Goal: Task Accomplishment & Management: Manage account settings

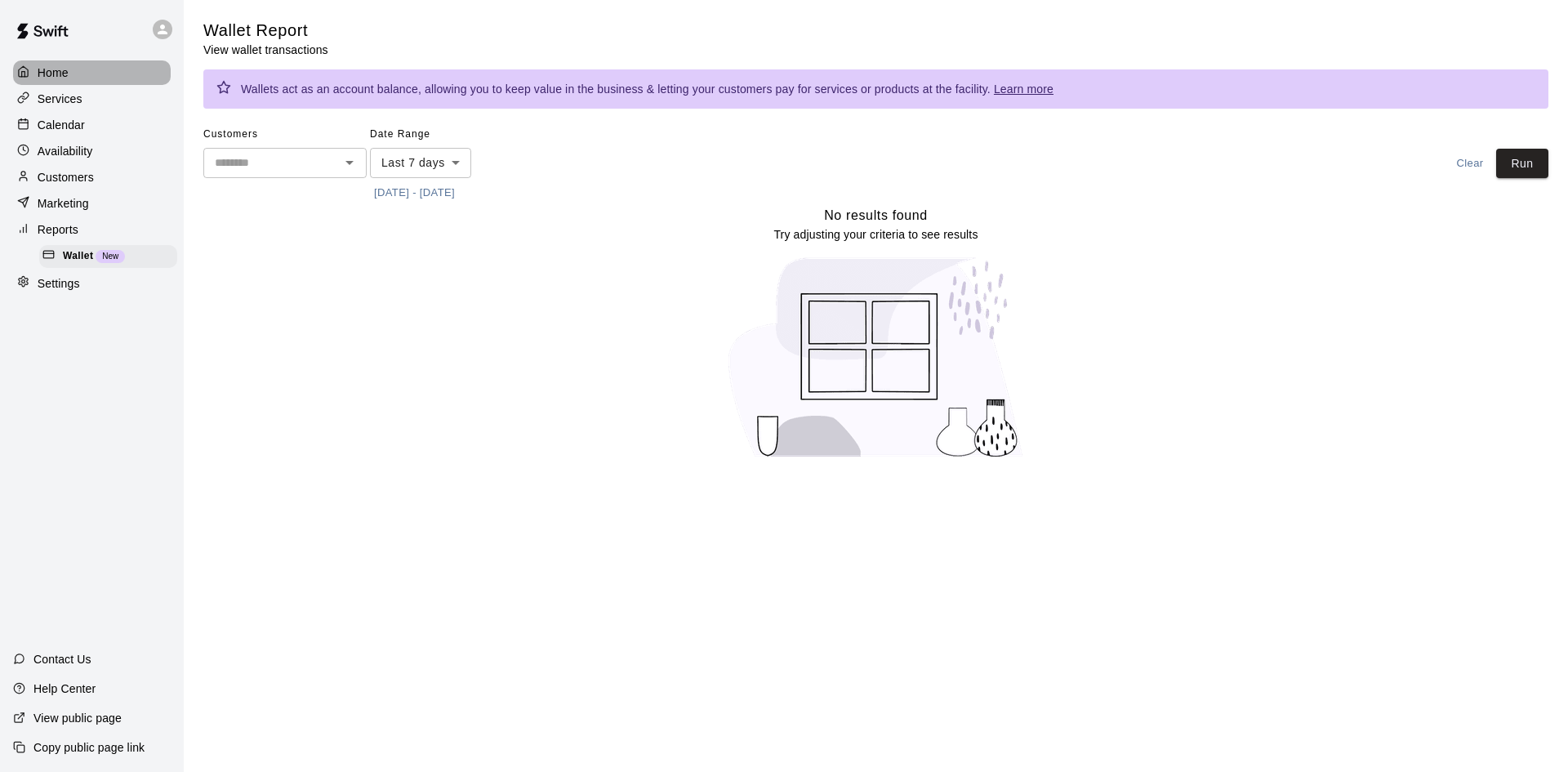
click at [60, 69] on p "Home" at bounding box center [53, 72] width 31 height 17
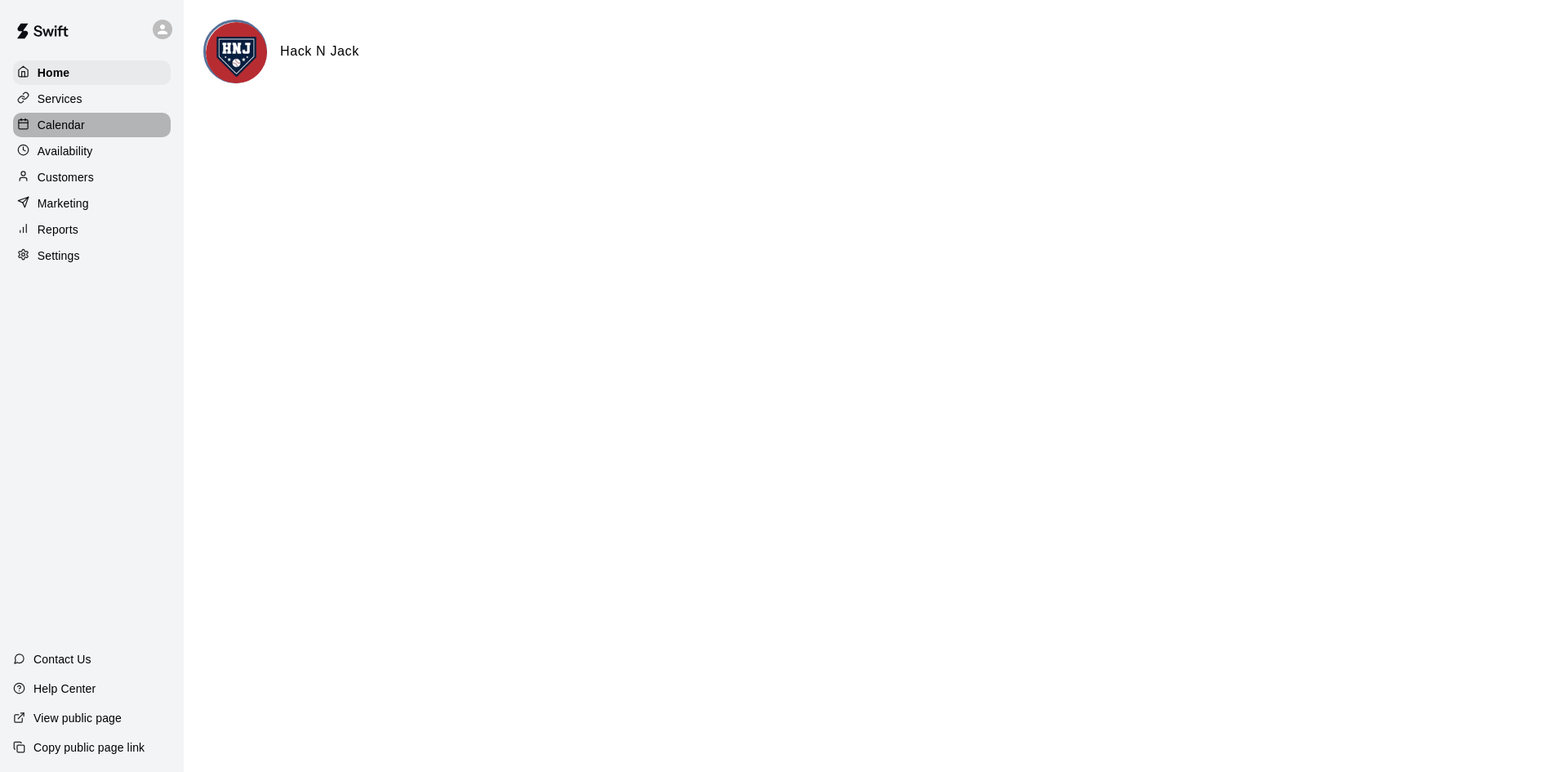
click at [110, 117] on div "Calendar" at bounding box center [92, 125] width 158 height 25
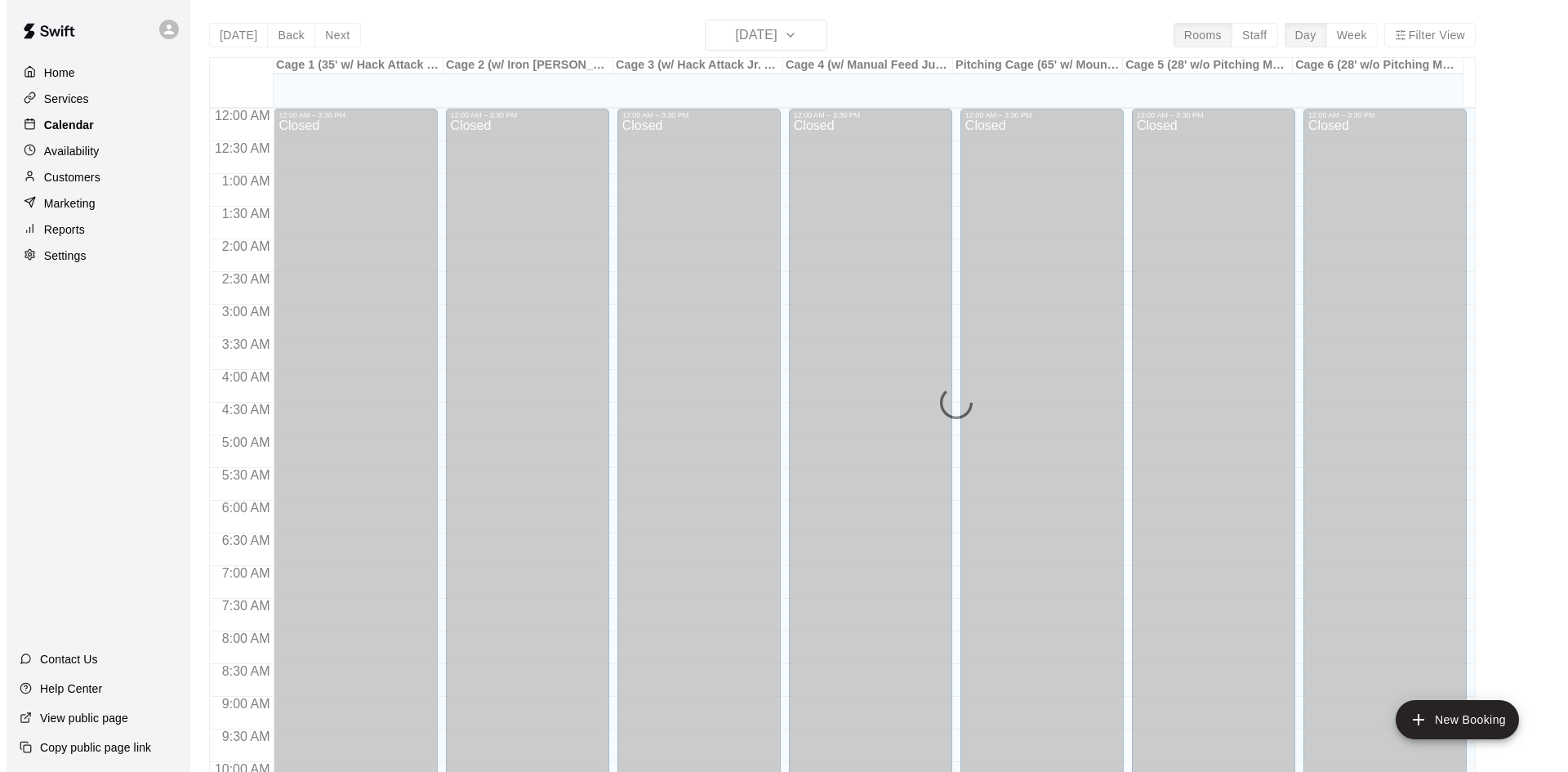
scroll to position [837, 0]
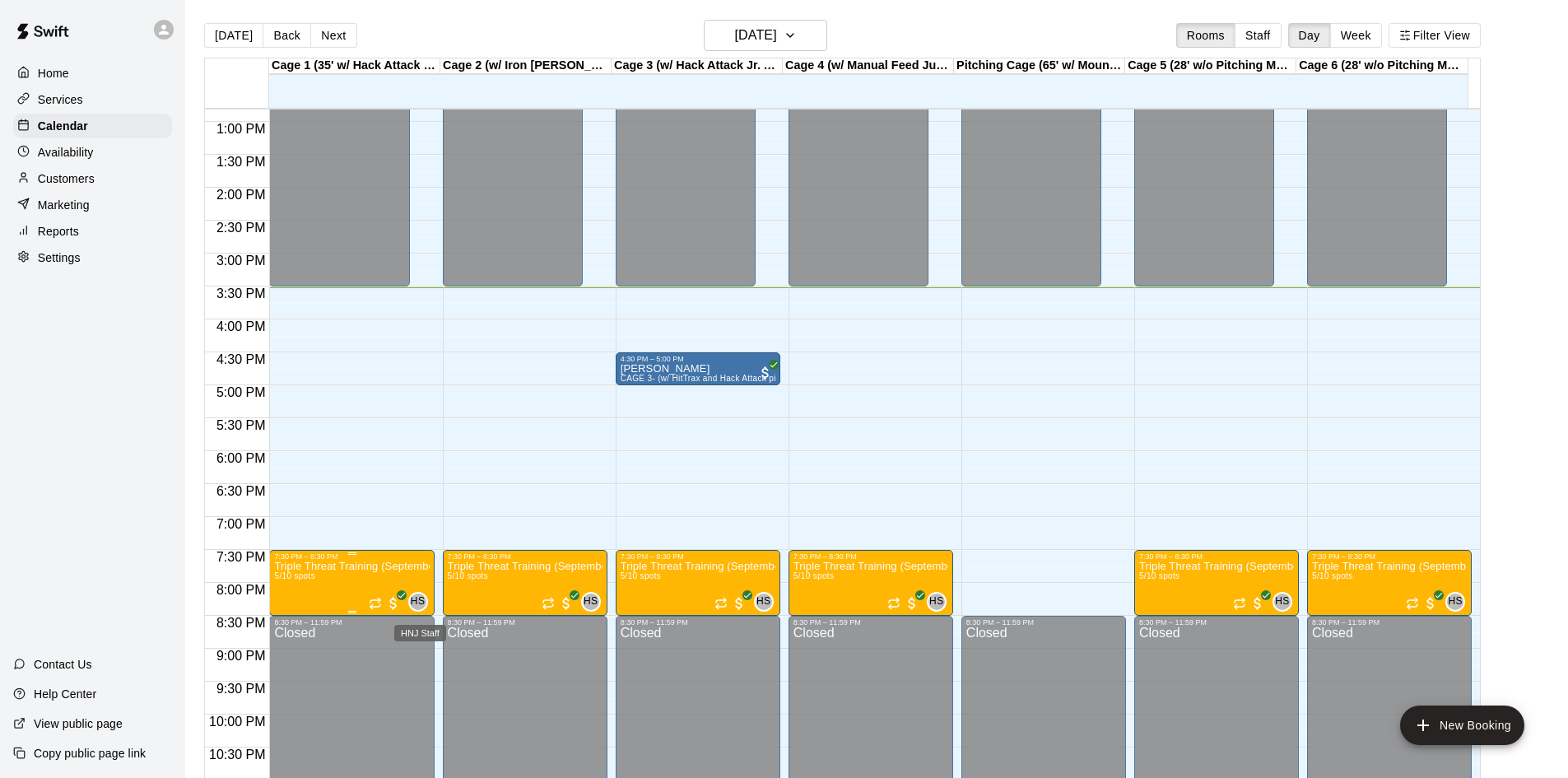
click at [418, 603] on span "HS" at bounding box center [418, 601] width 14 height 17
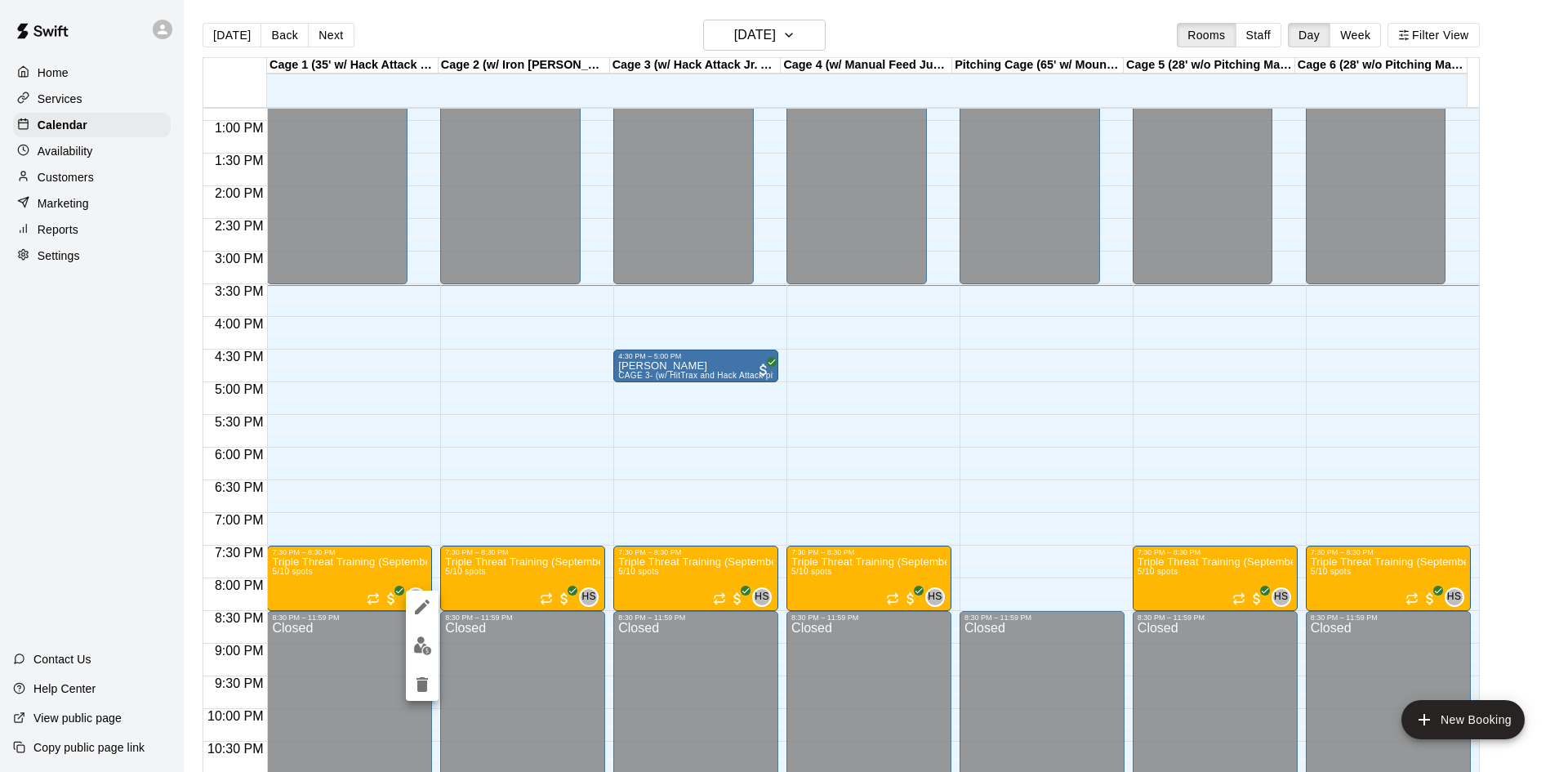
click at [364, 620] on div at bounding box center [784, 386] width 1568 height 772
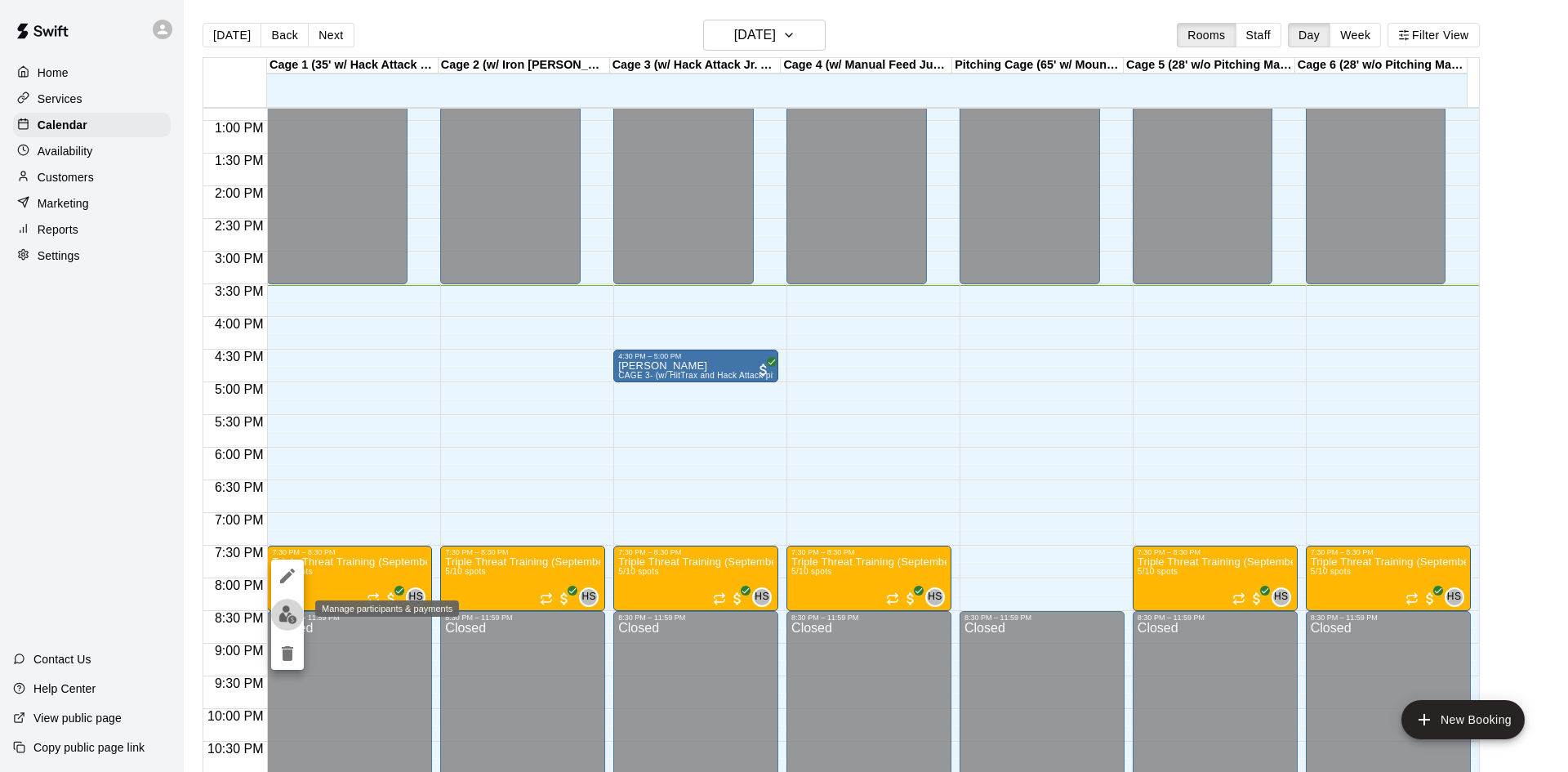
click at [285, 613] on img "edit" at bounding box center [287, 614] width 18 height 19
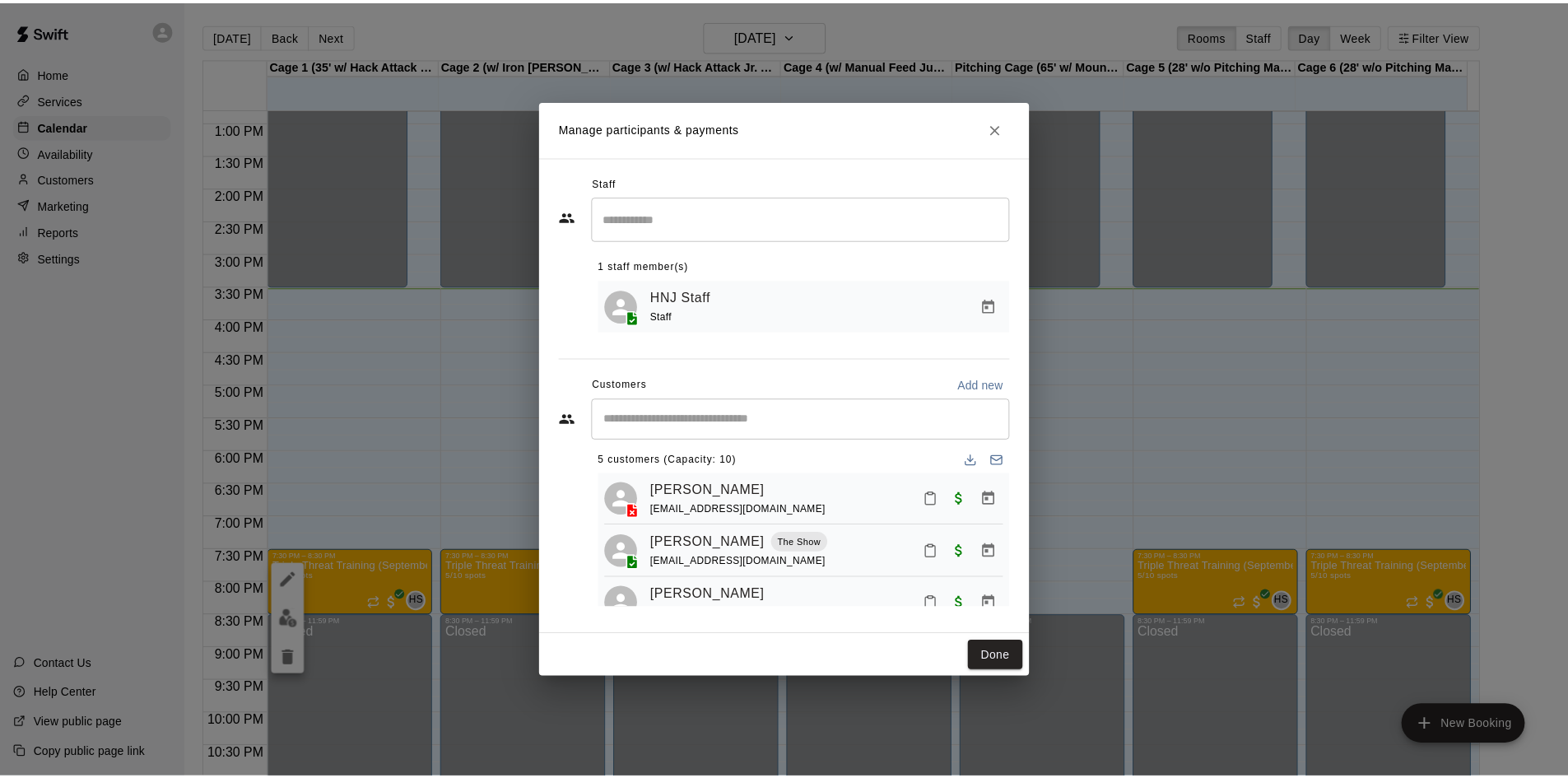
scroll to position [0, 0]
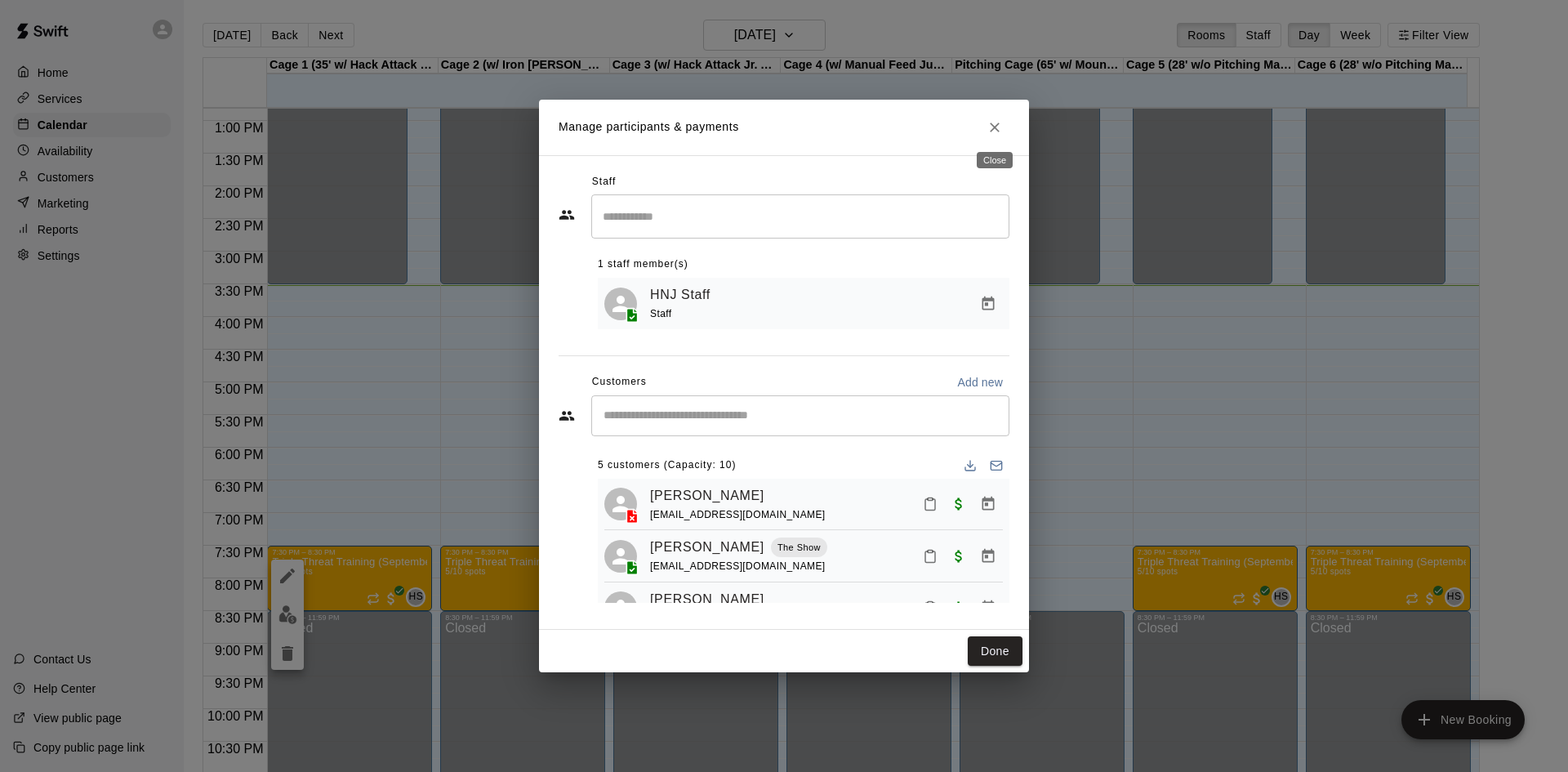
click at [999, 123] on icon "Close" at bounding box center [995, 127] width 17 height 17
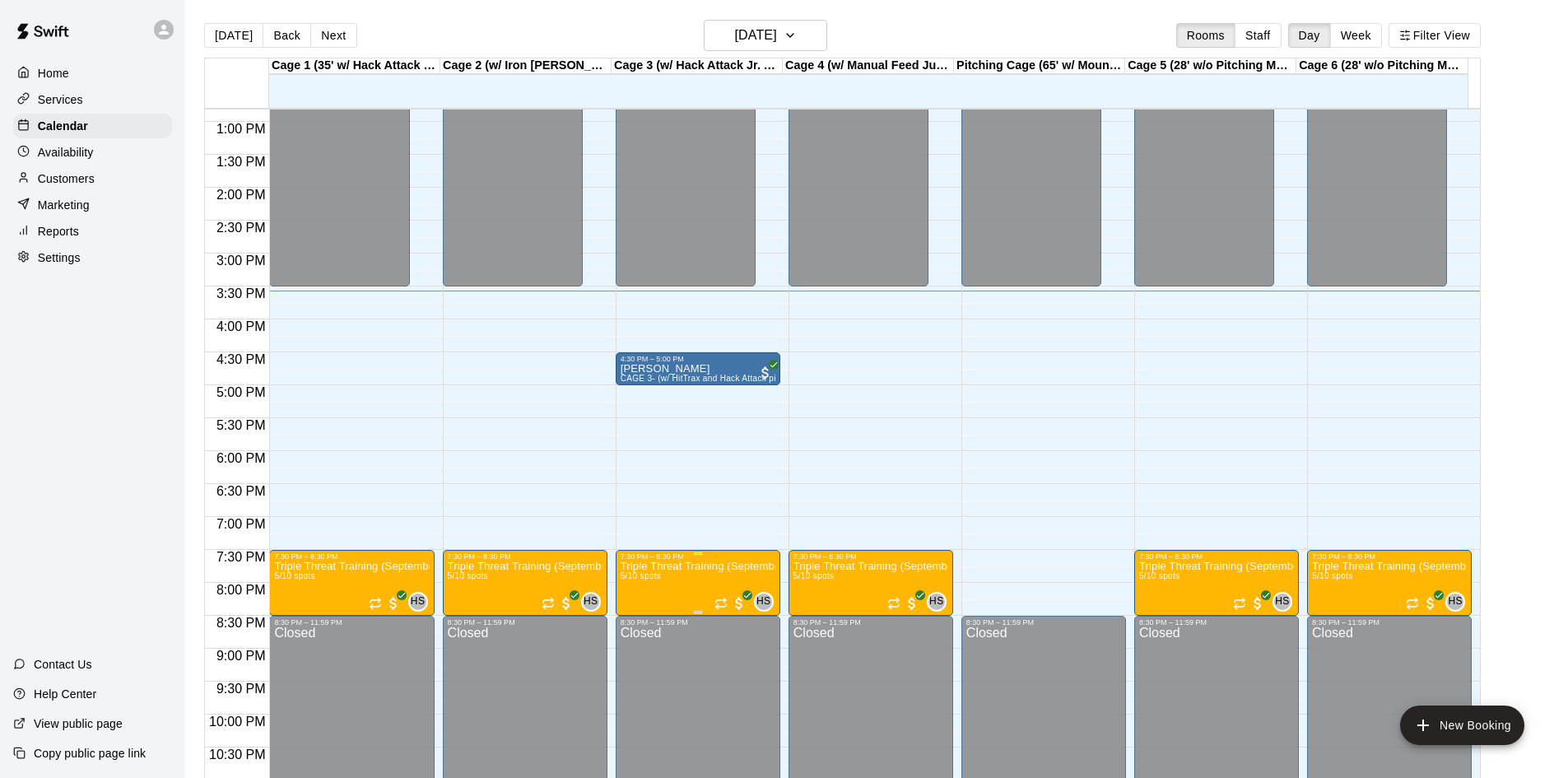
click at [666, 567] on p "Triple Threat Training (September Session)" at bounding box center [698, 567] width 154 height 0
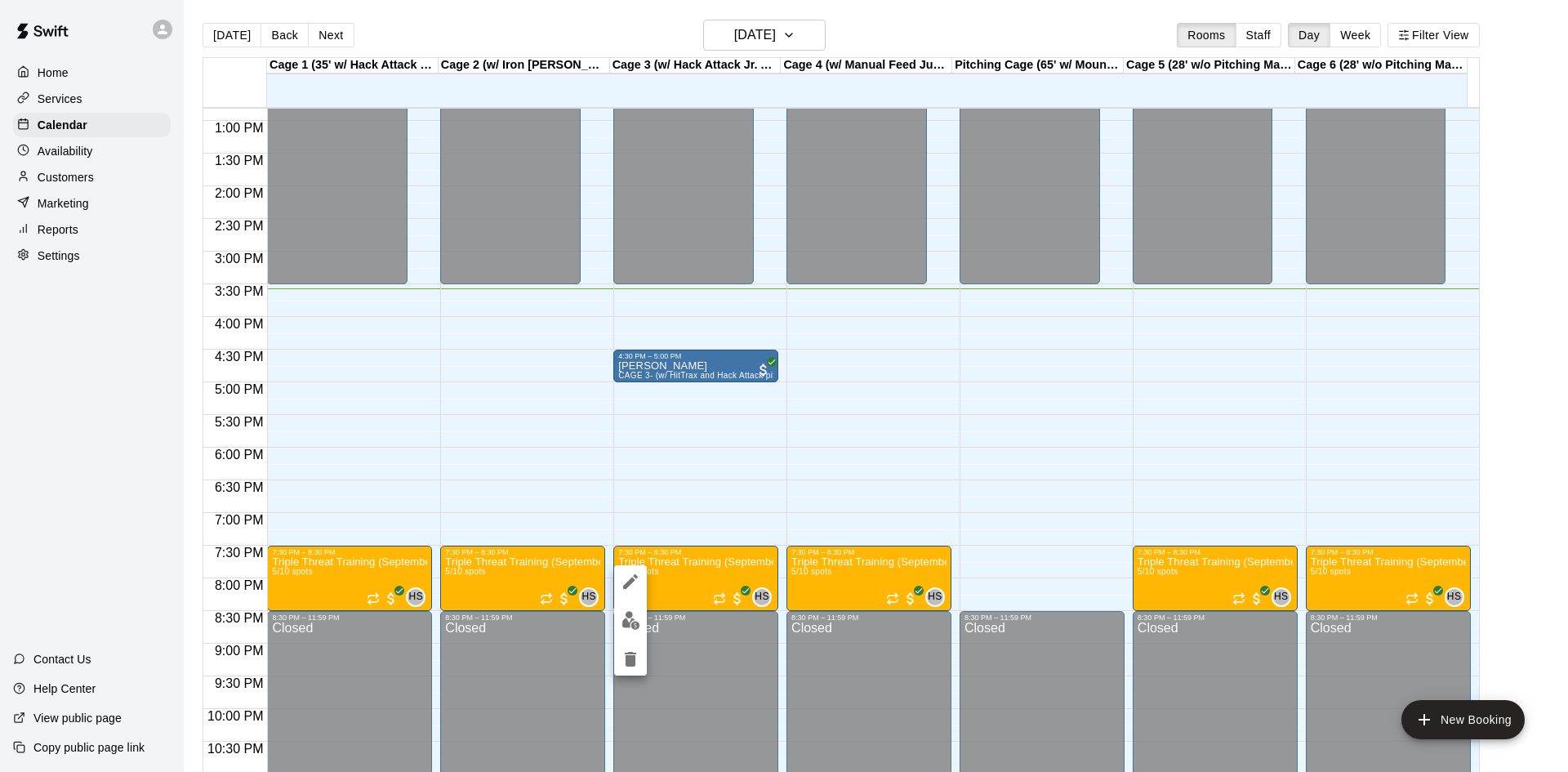
click at [676, 531] on div at bounding box center [784, 386] width 1568 height 772
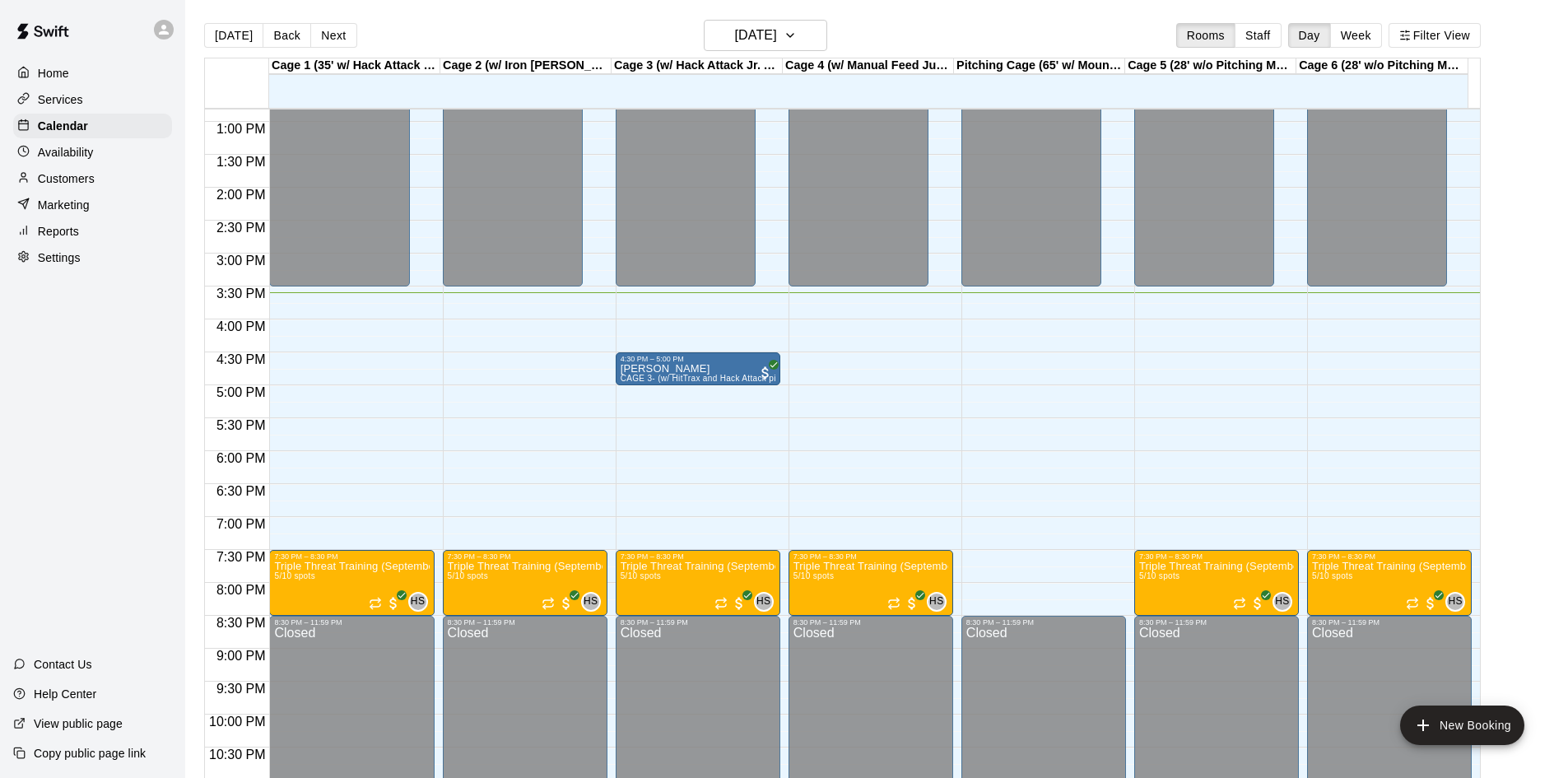
click at [51, 107] on p "Services" at bounding box center [60, 99] width 45 height 17
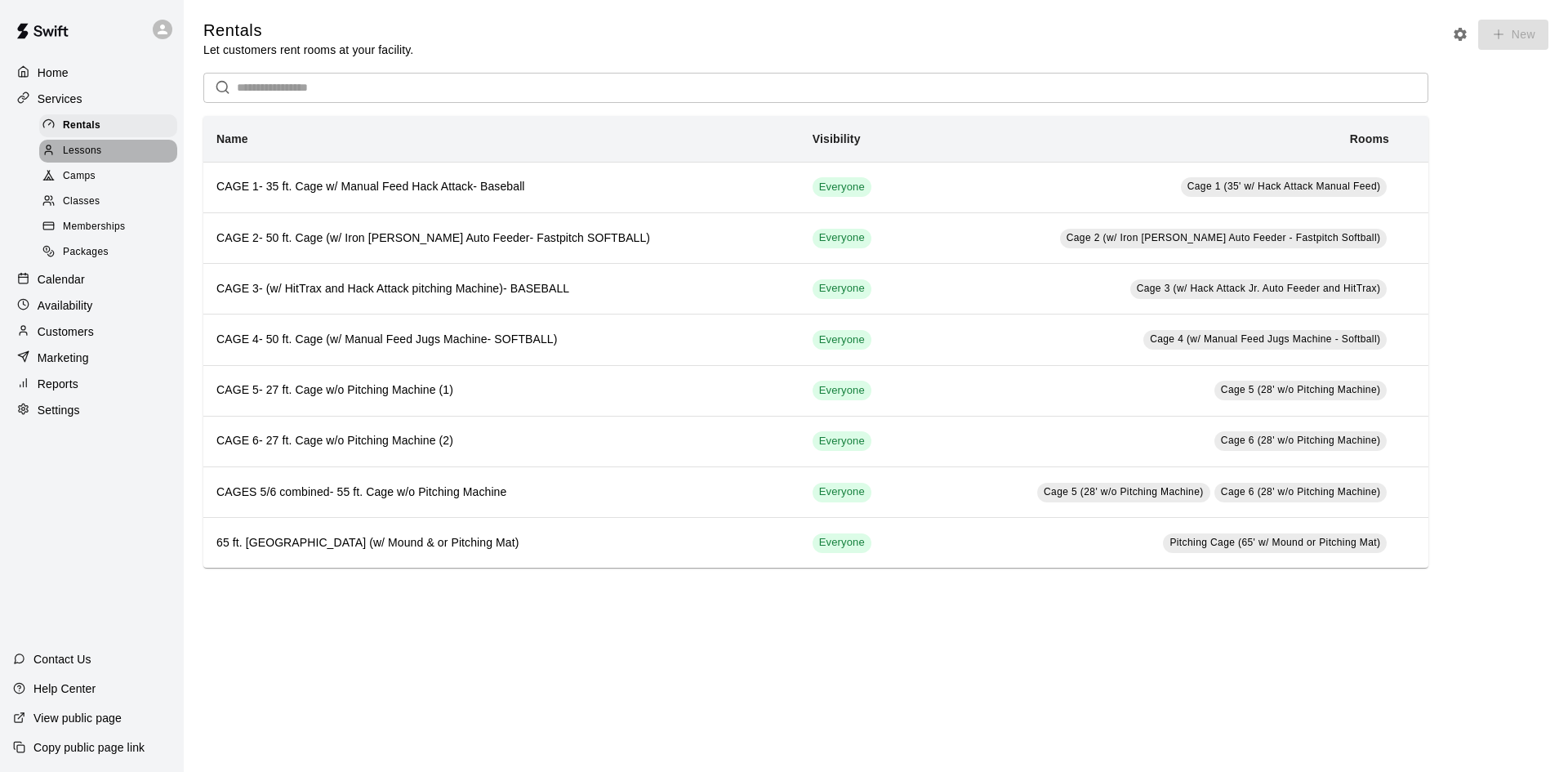
click at [75, 151] on span "Lessons" at bounding box center [82, 151] width 39 height 17
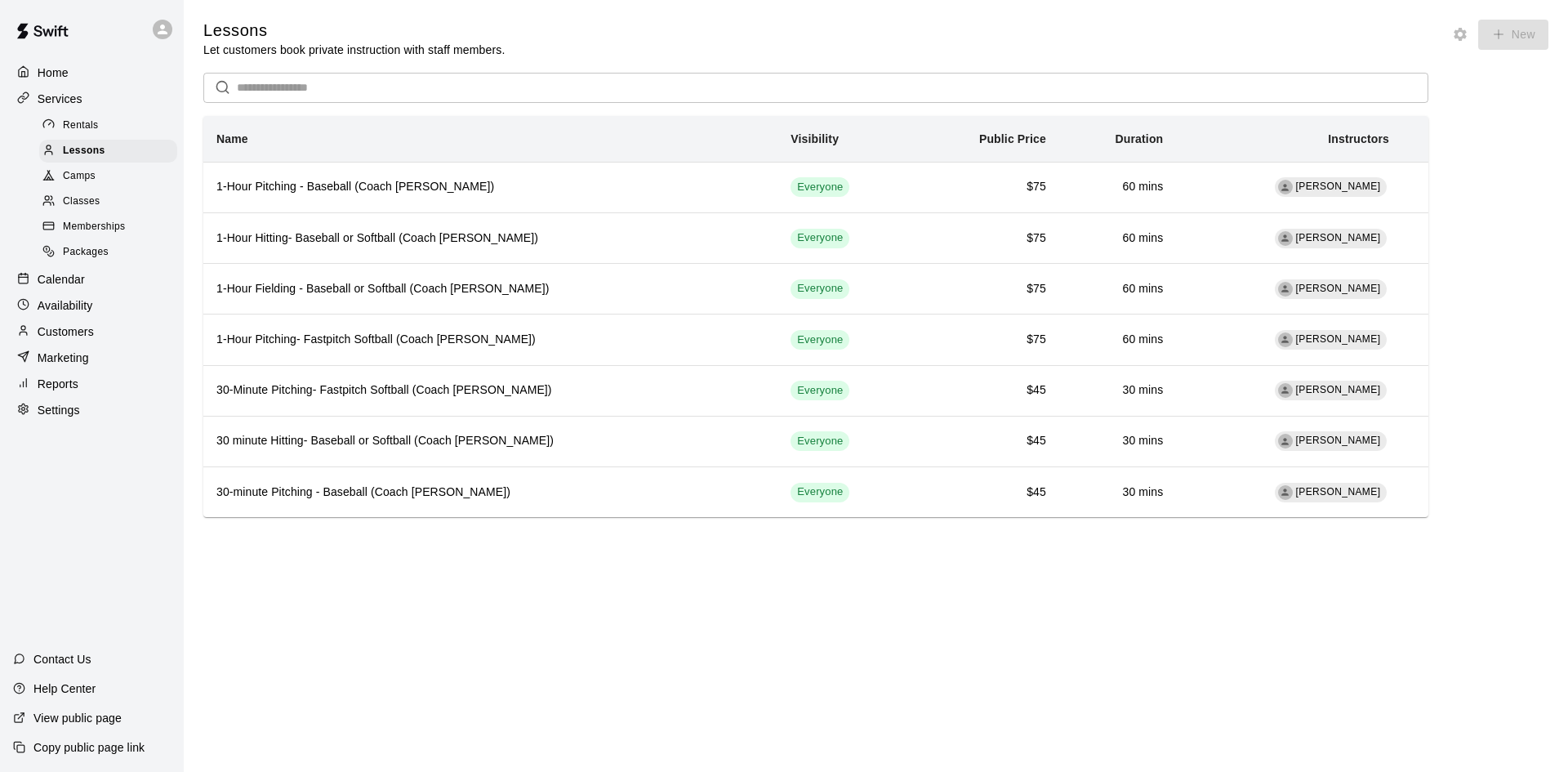
click at [100, 180] on div "Camps" at bounding box center [107, 176] width 138 height 23
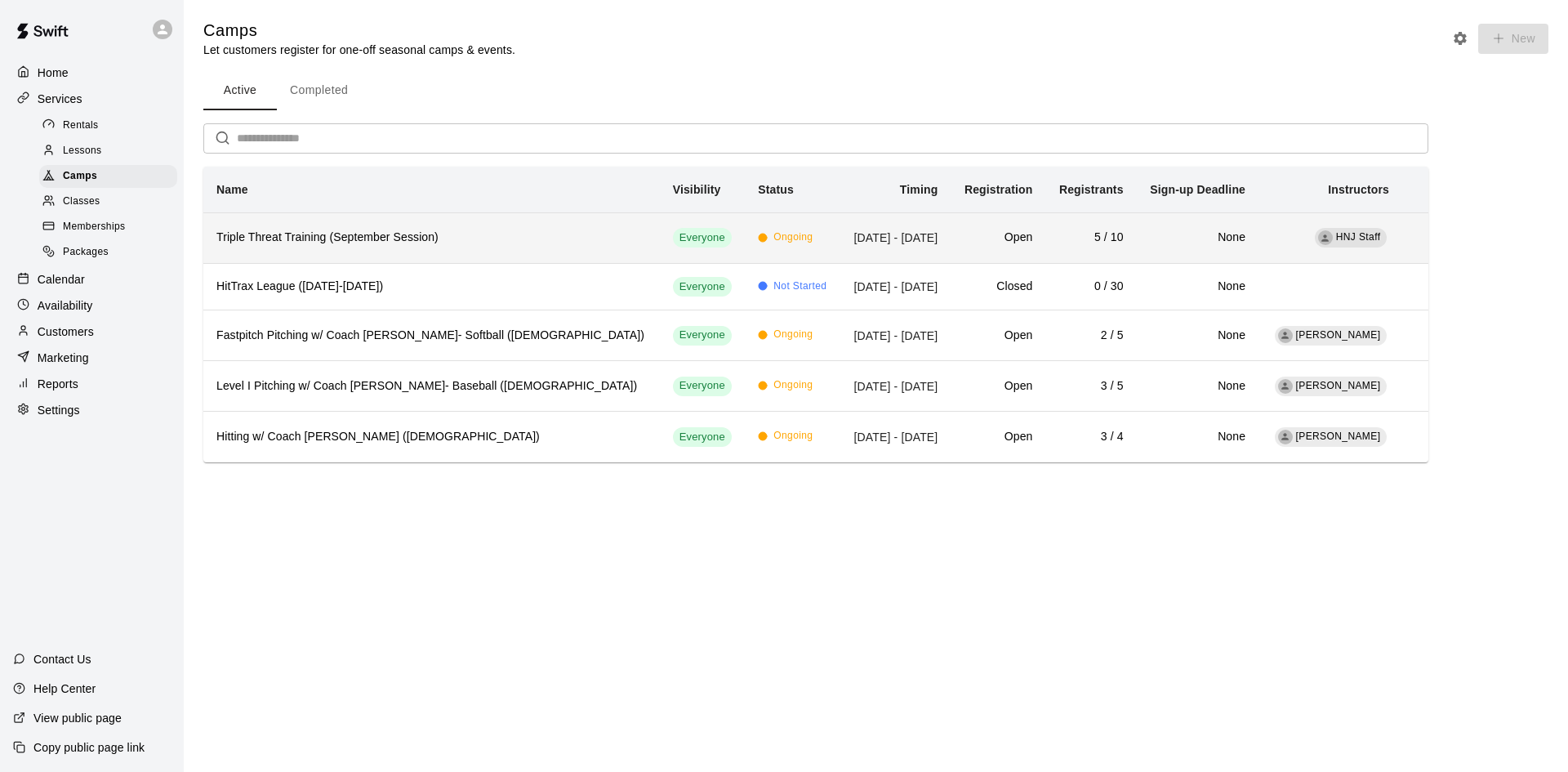
click at [412, 250] on th "Triple Threat Training (September Session)" at bounding box center [432, 237] width 456 height 50
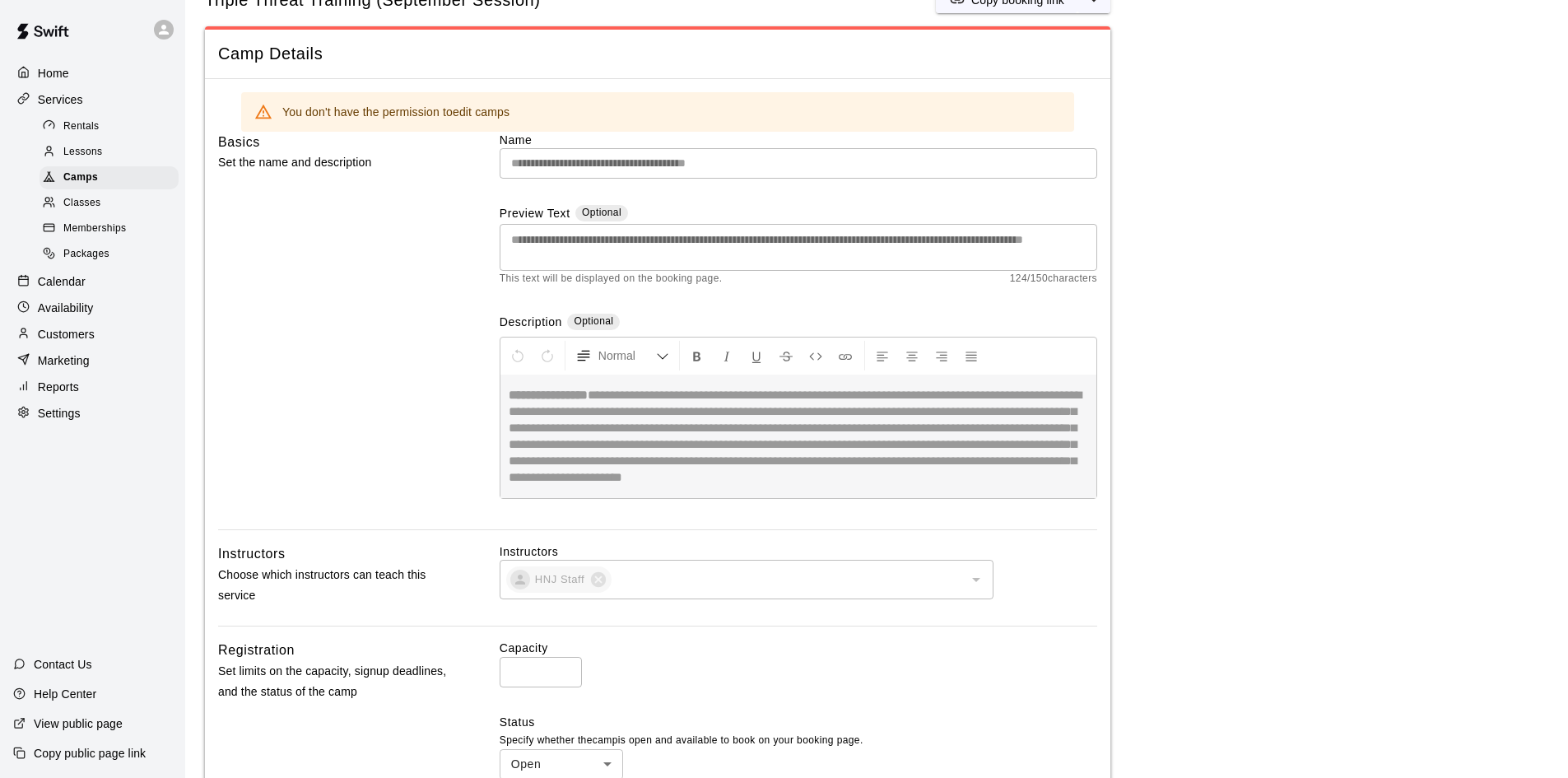
scroll to position [83, 0]
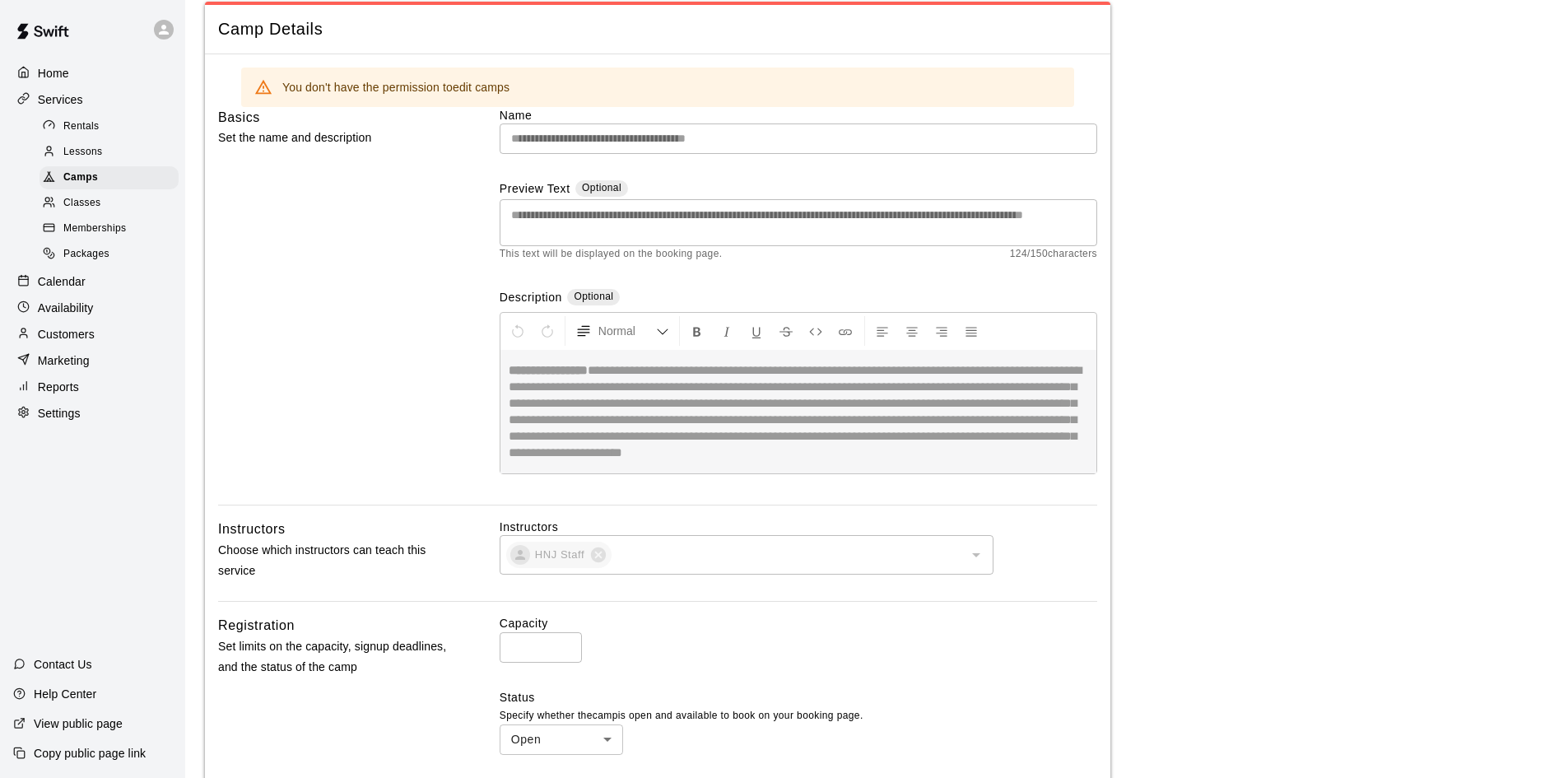
click at [65, 70] on p "Home" at bounding box center [53, 73] width 31 height 17
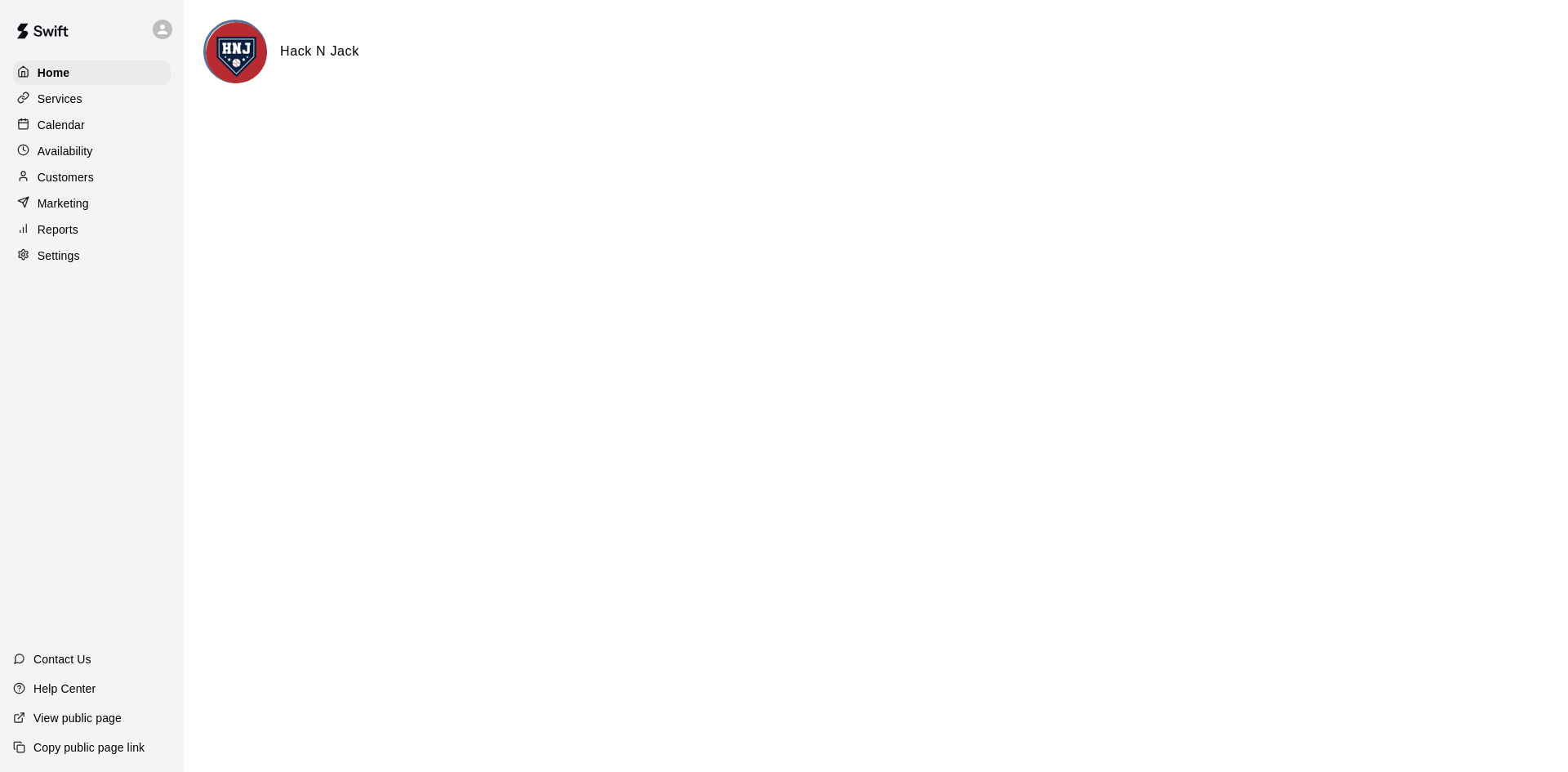
click at [57, 128] on p "Calendar" at bounding box center [62, 125] width 48 height 17
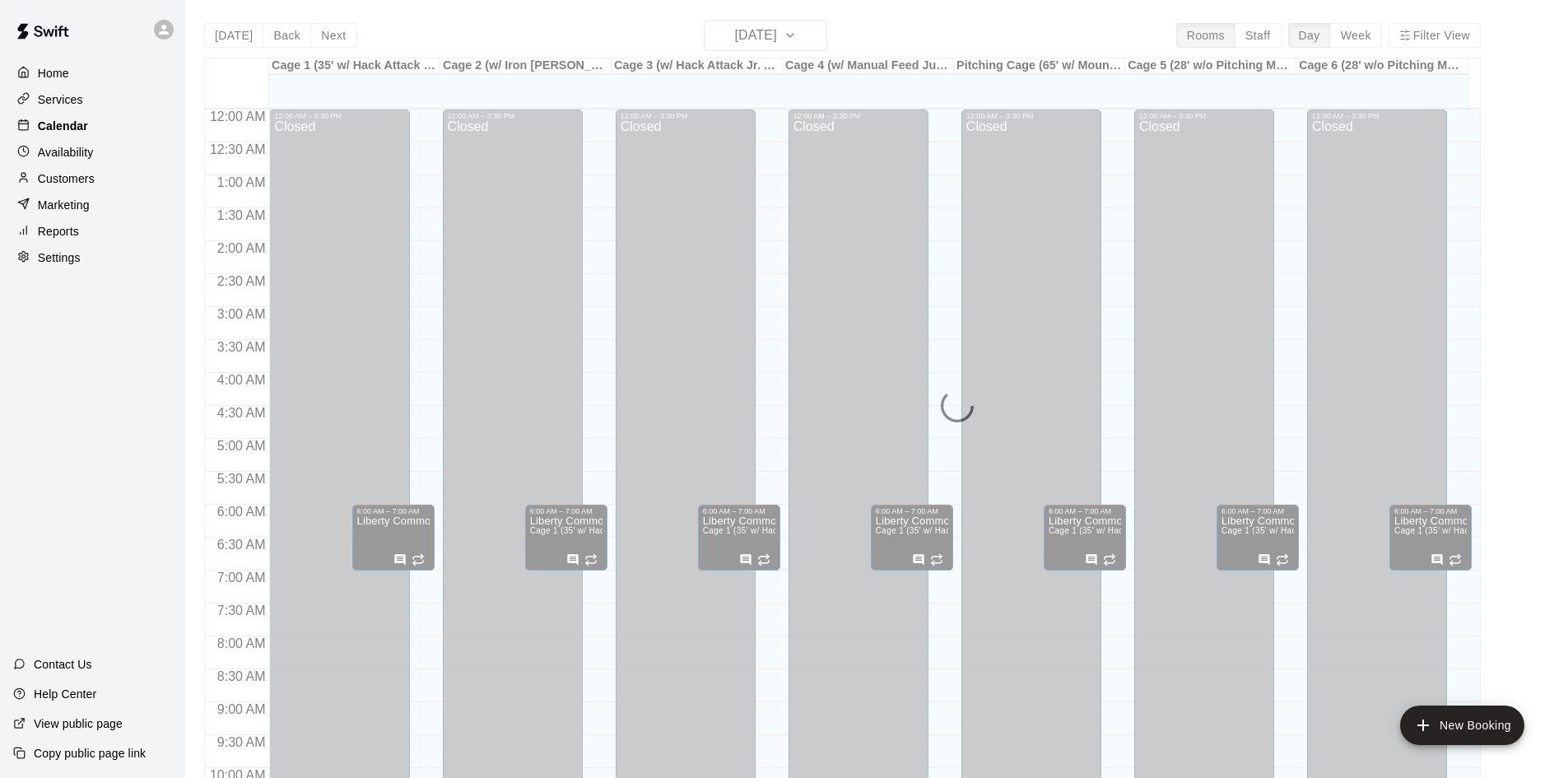
scroll to position [844, 0]
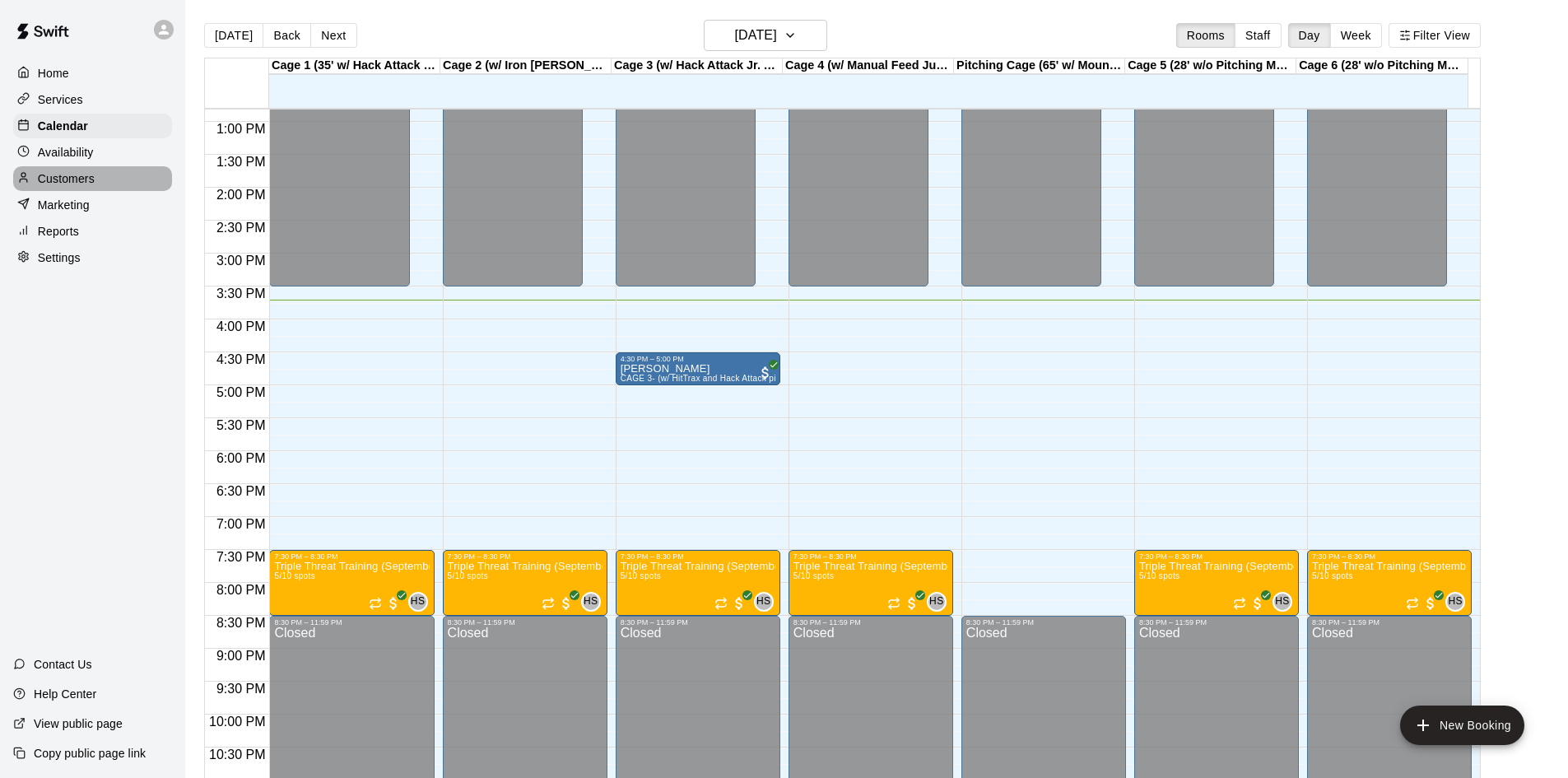
click at [63, 181] on p "Customers" at bounding box center [67, 179] width 57 height 17
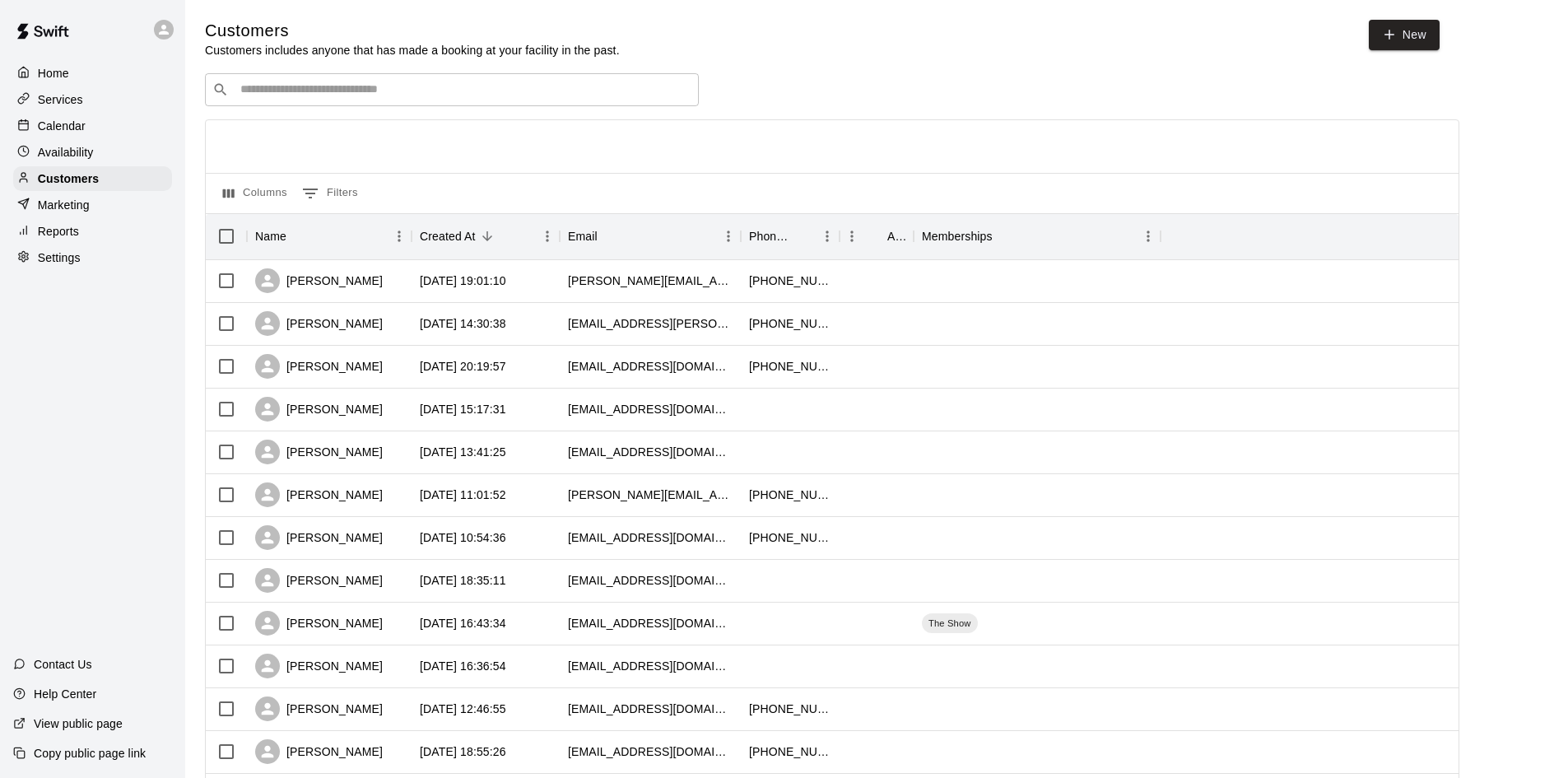
click at [389, 91] on input "Search customers by name or email" at bounding box center [463, 90] width 455 height 17
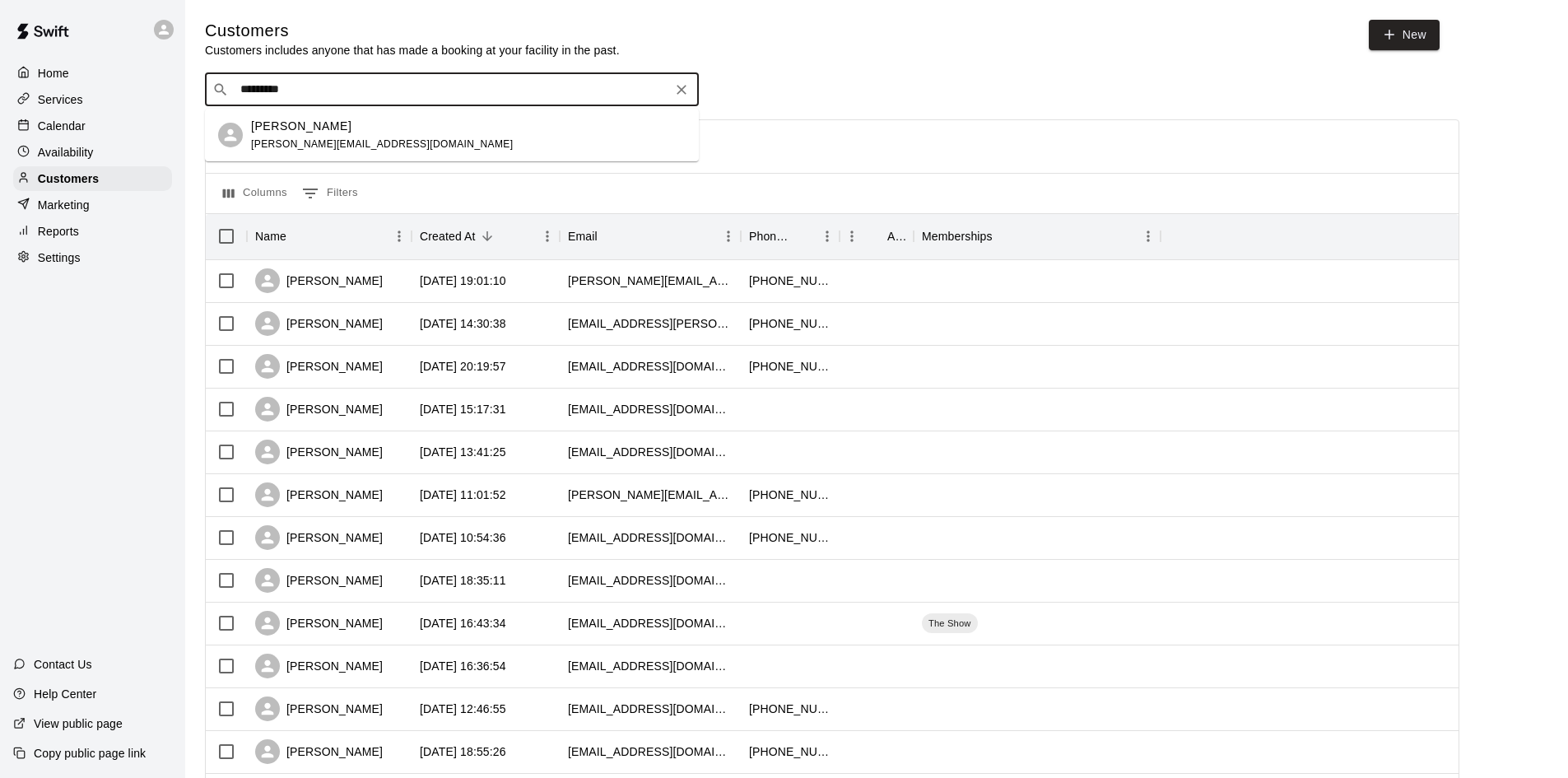
type input "**********"
click at [361, 140] on div "[PERSON_NAME] [PERSON_NAME][EMAIL_ADDRESS][DOMAIN_NAME]" at bounding box center [468, 136] width 434 height 36
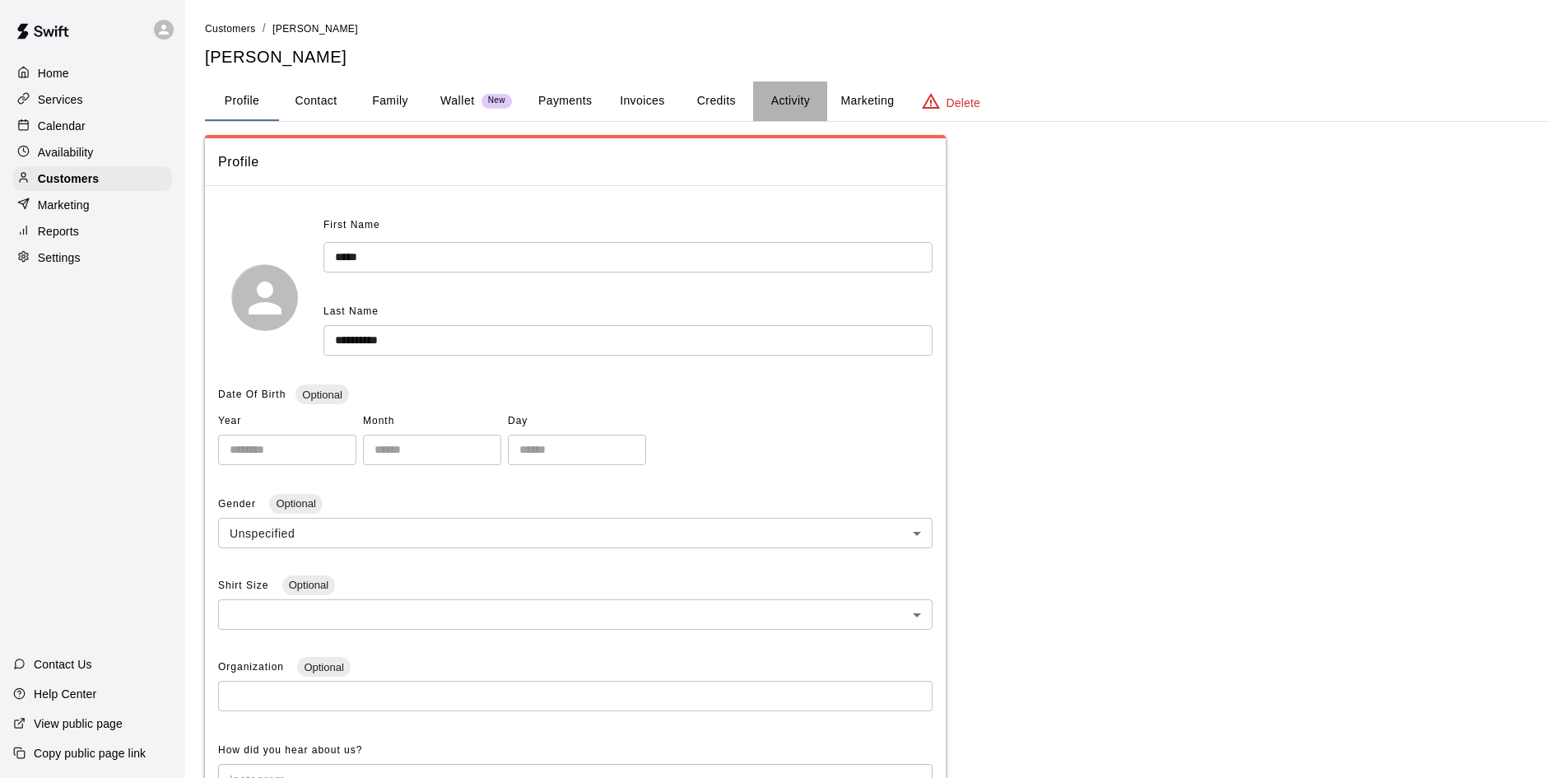
click at [793, 106] on button "Activity" at bounding box center [789, 101] width 74 height 39
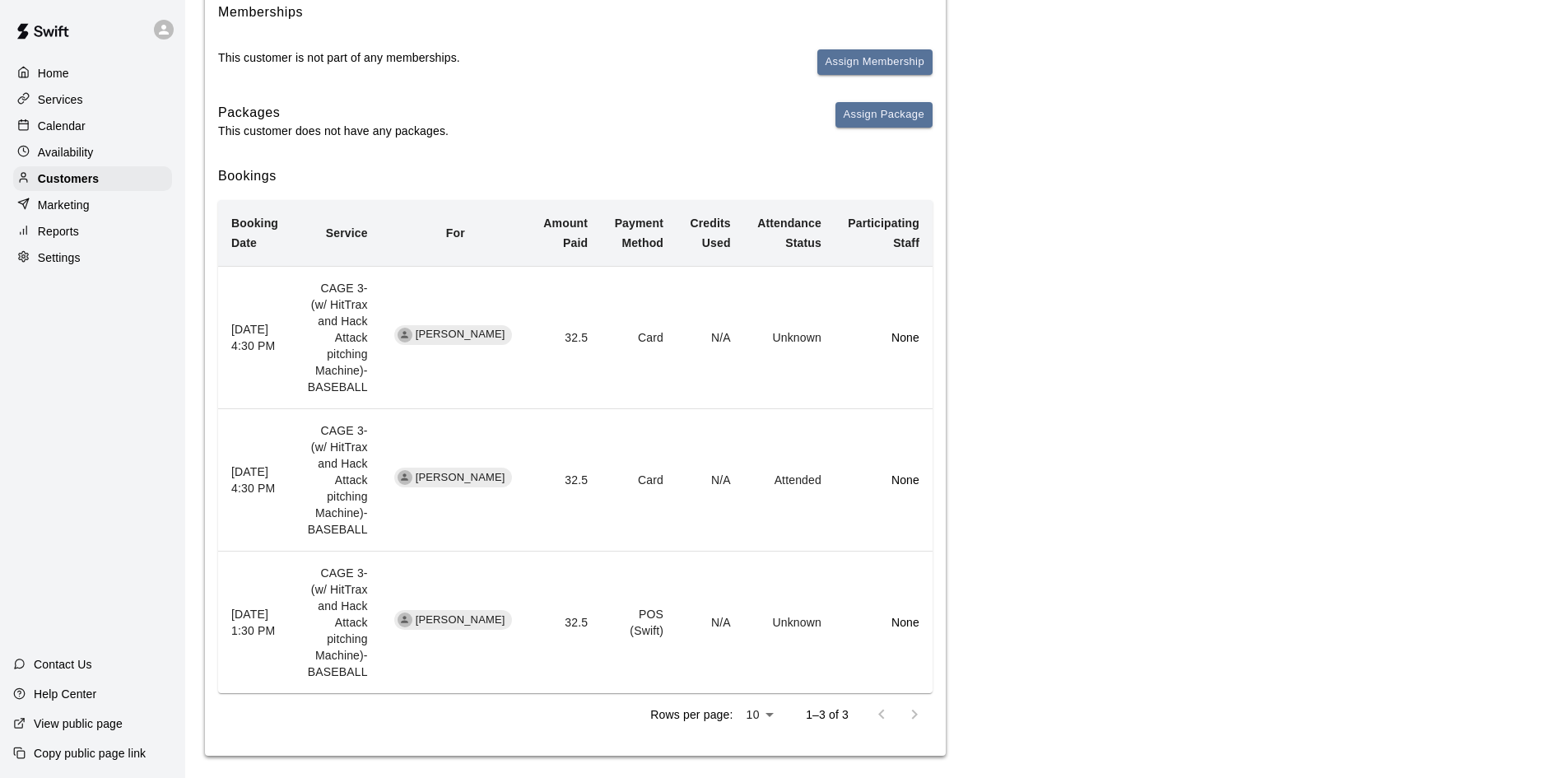
scroll to position [221, 0]
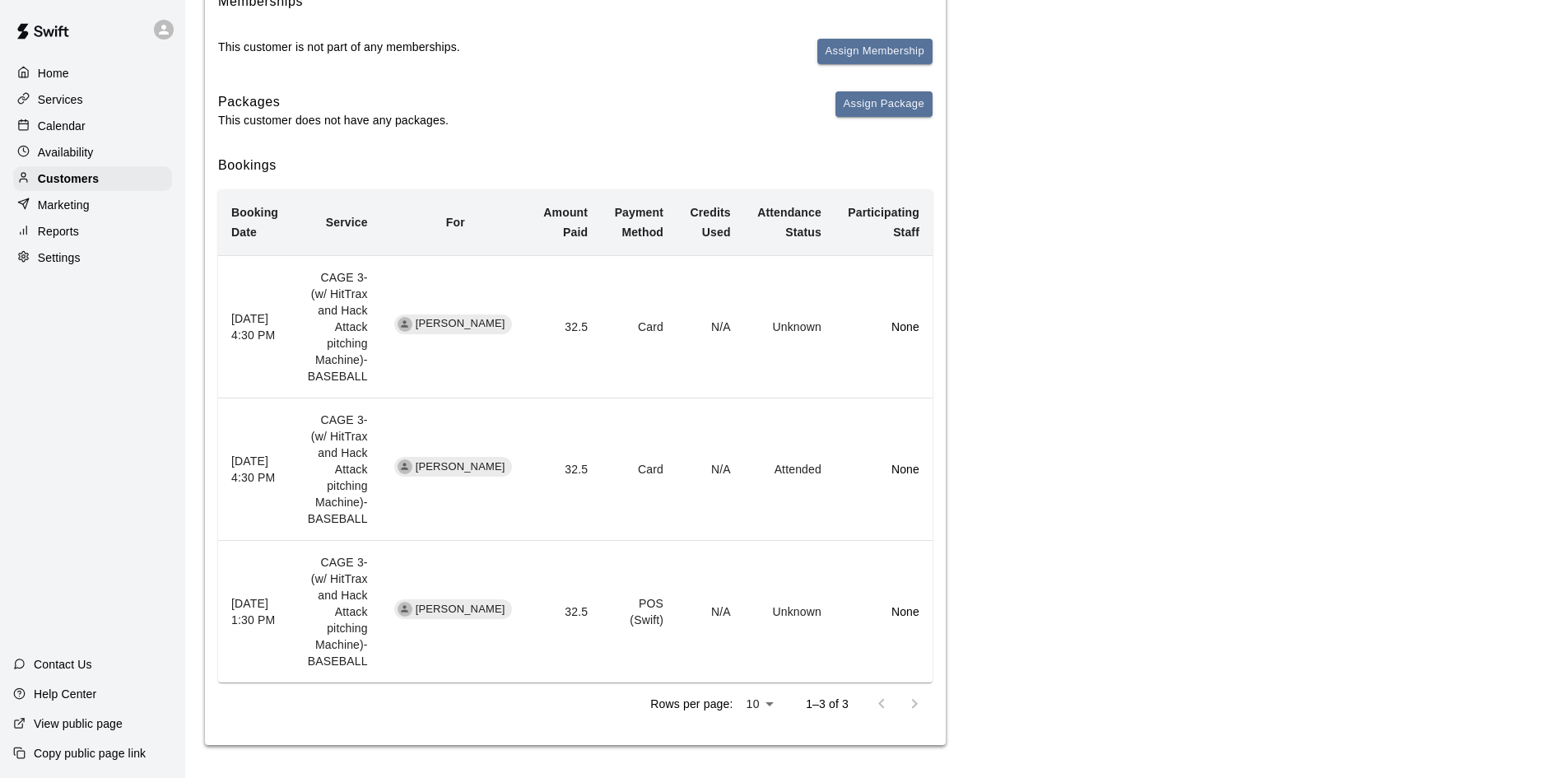
click at [69, 118] on div "Calendar" at bounding box center [92, 126] width 159 height 25
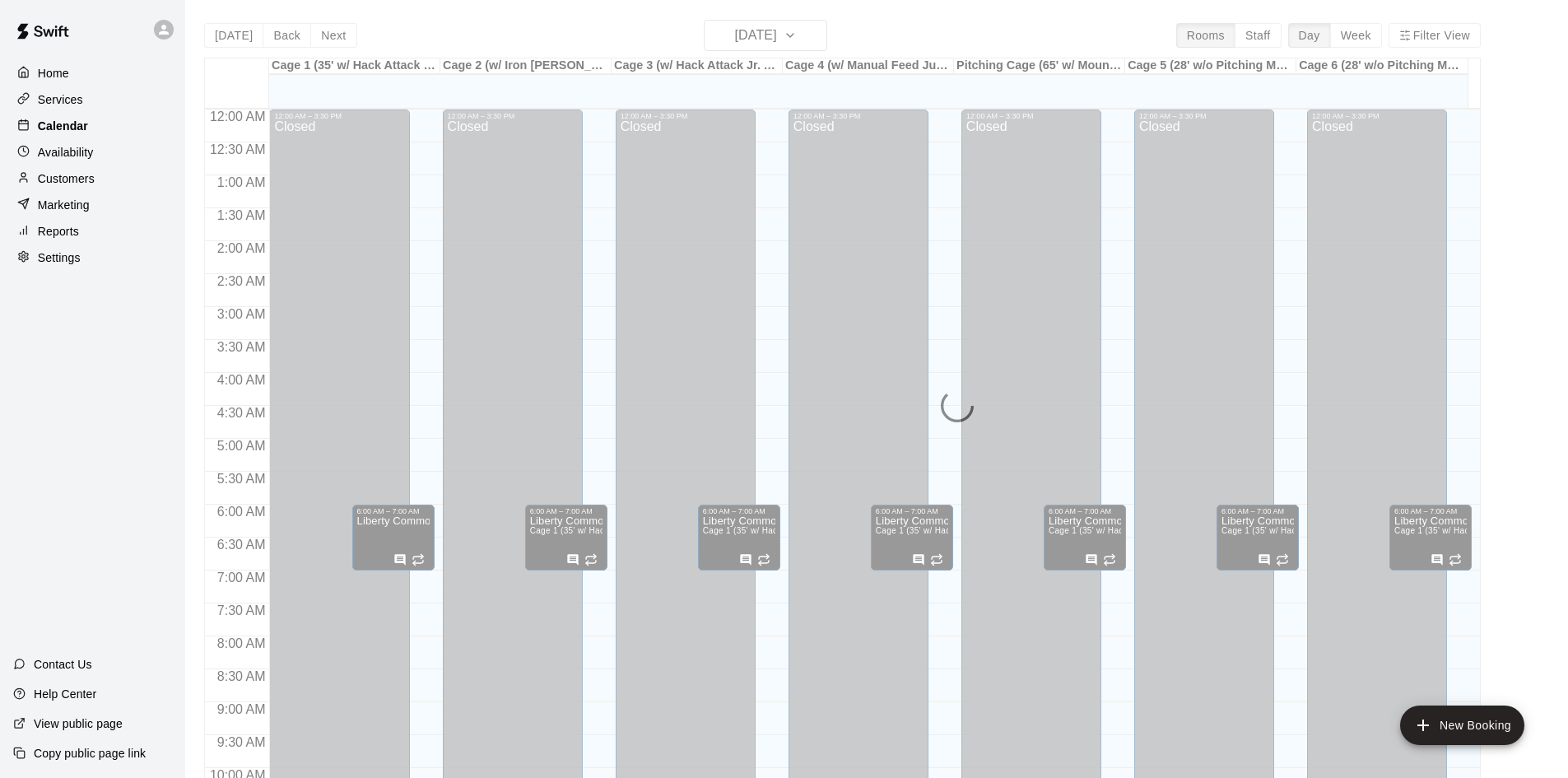
scroll to position [844, 0]
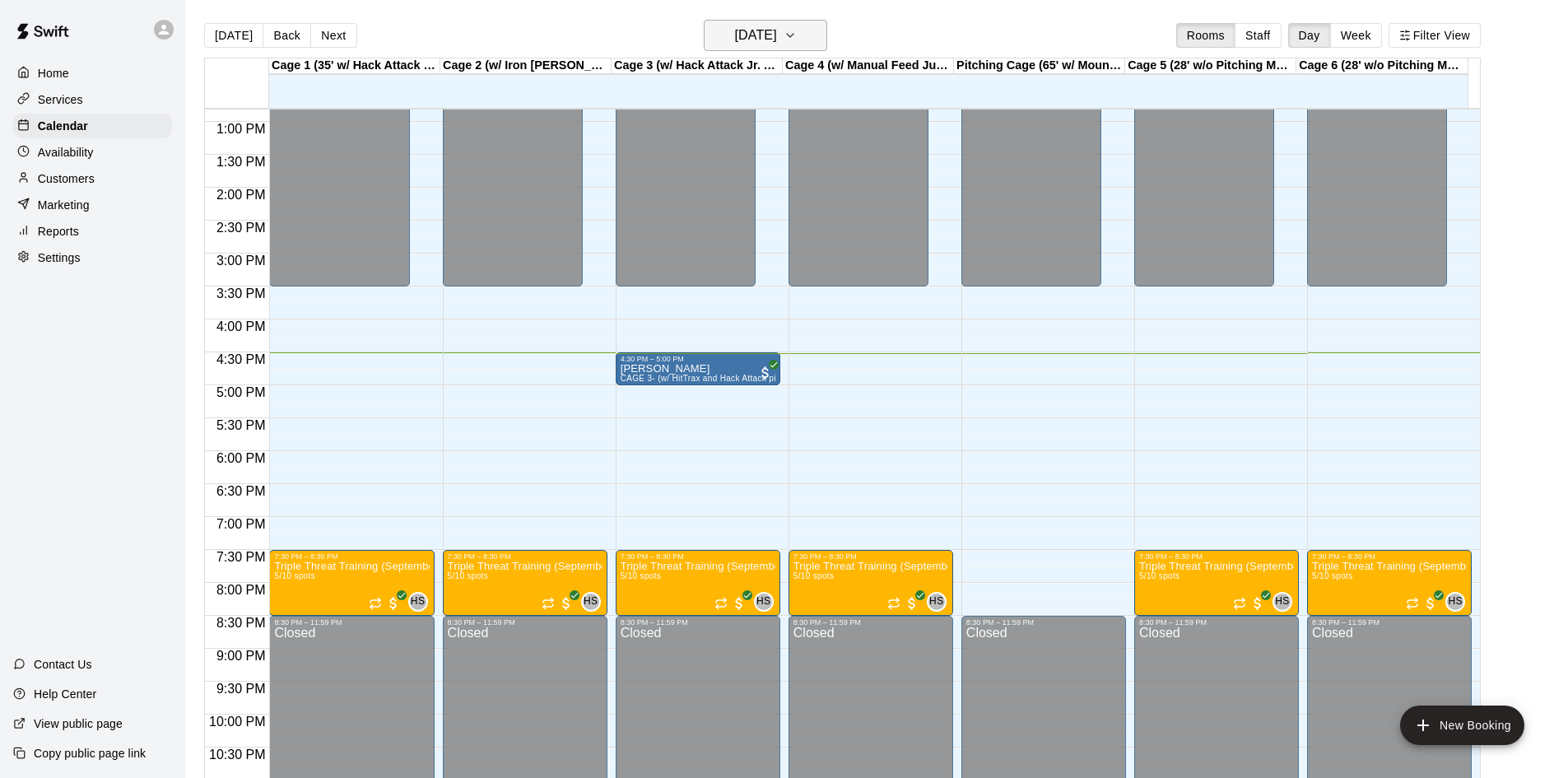
click at [777, 29] on h6 "[DATE]" at bounding box center [756, 36] width 42 height 23
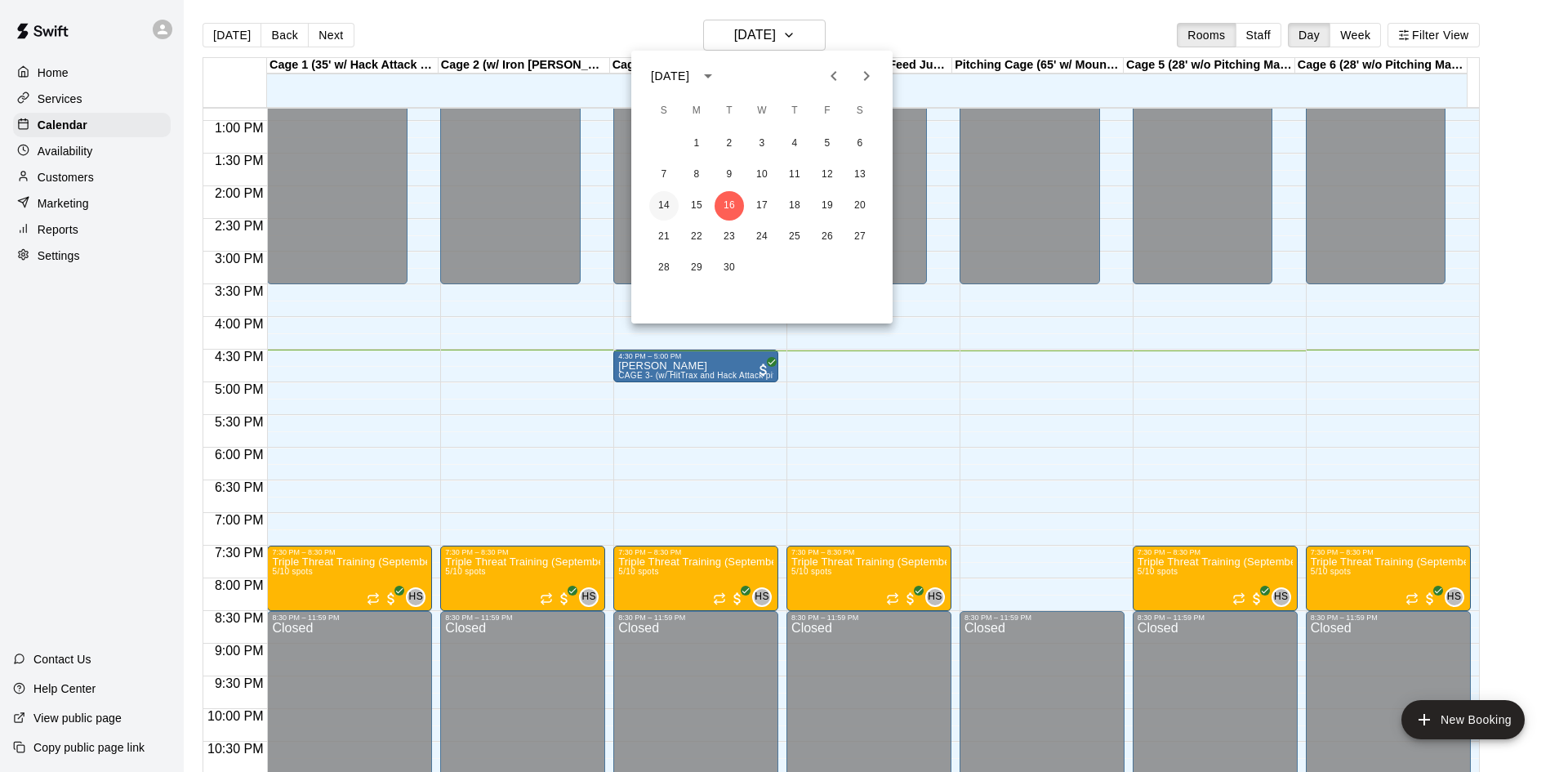
click at [674, 205] on button "14" at bounding box center [663, 205] width 29 height 29
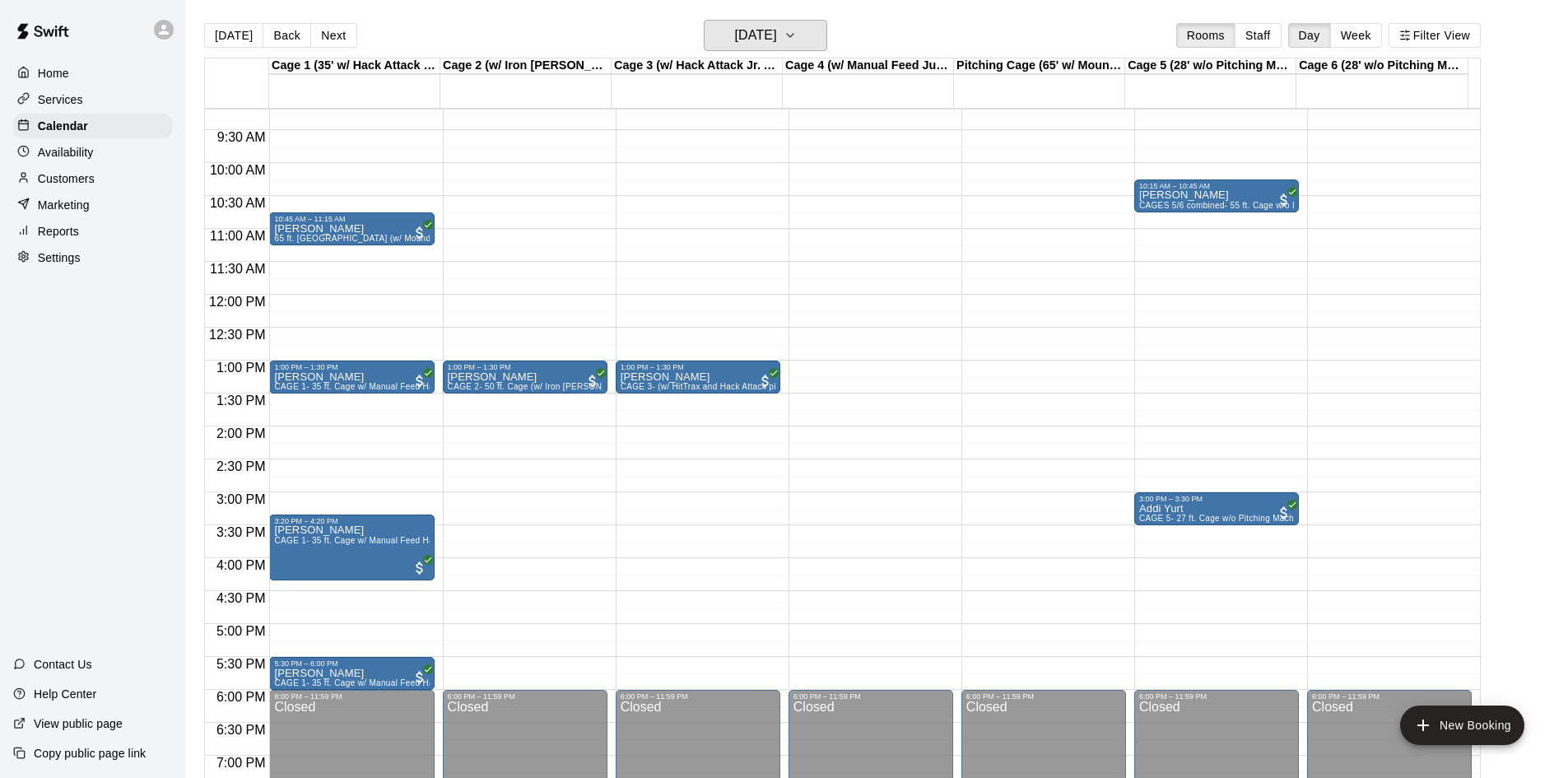
scroll to position [679, 0]
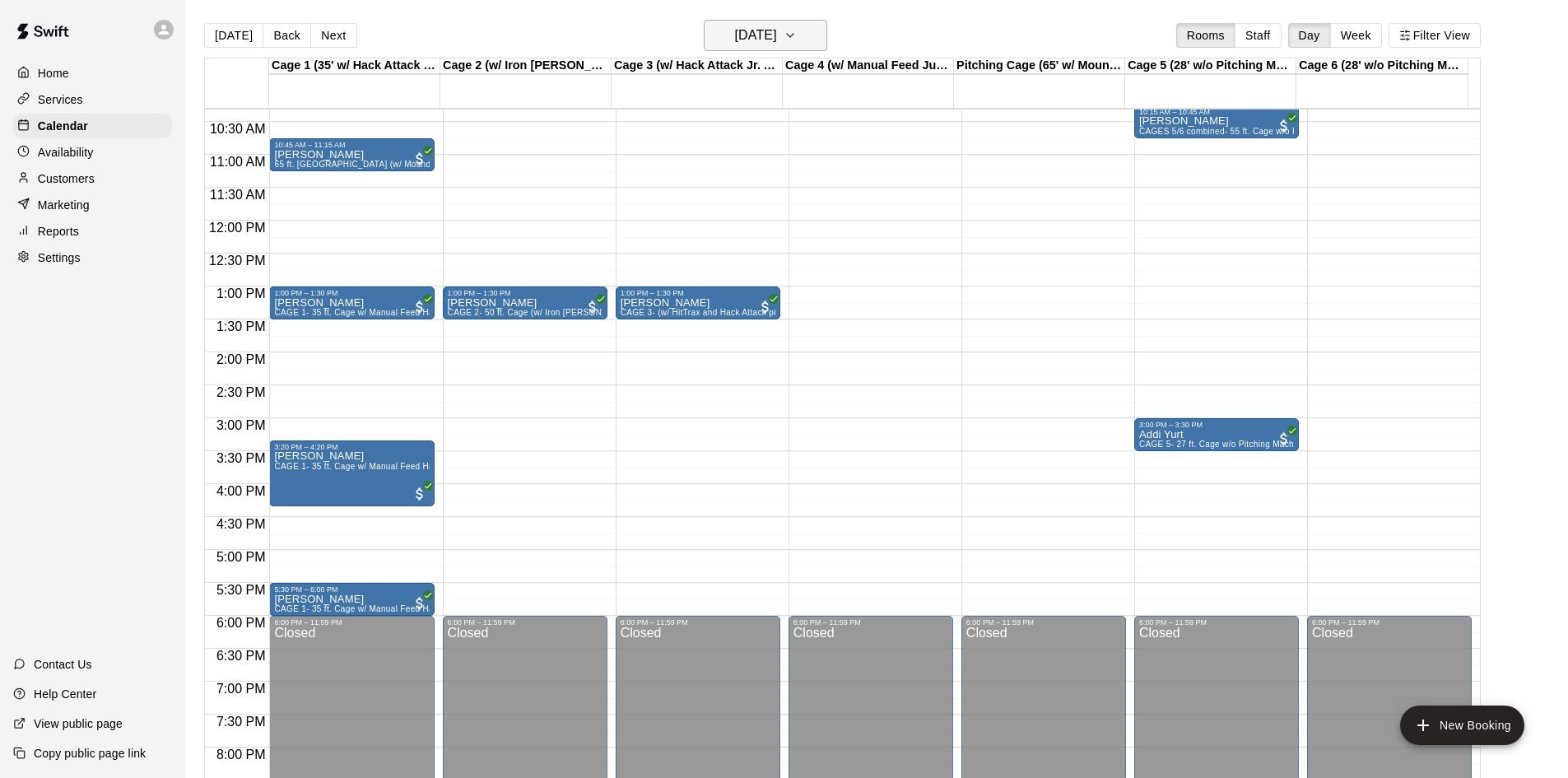
click at [805, 29] on button "[DATE]" at bounding box center [764, 35] width 123 height 31
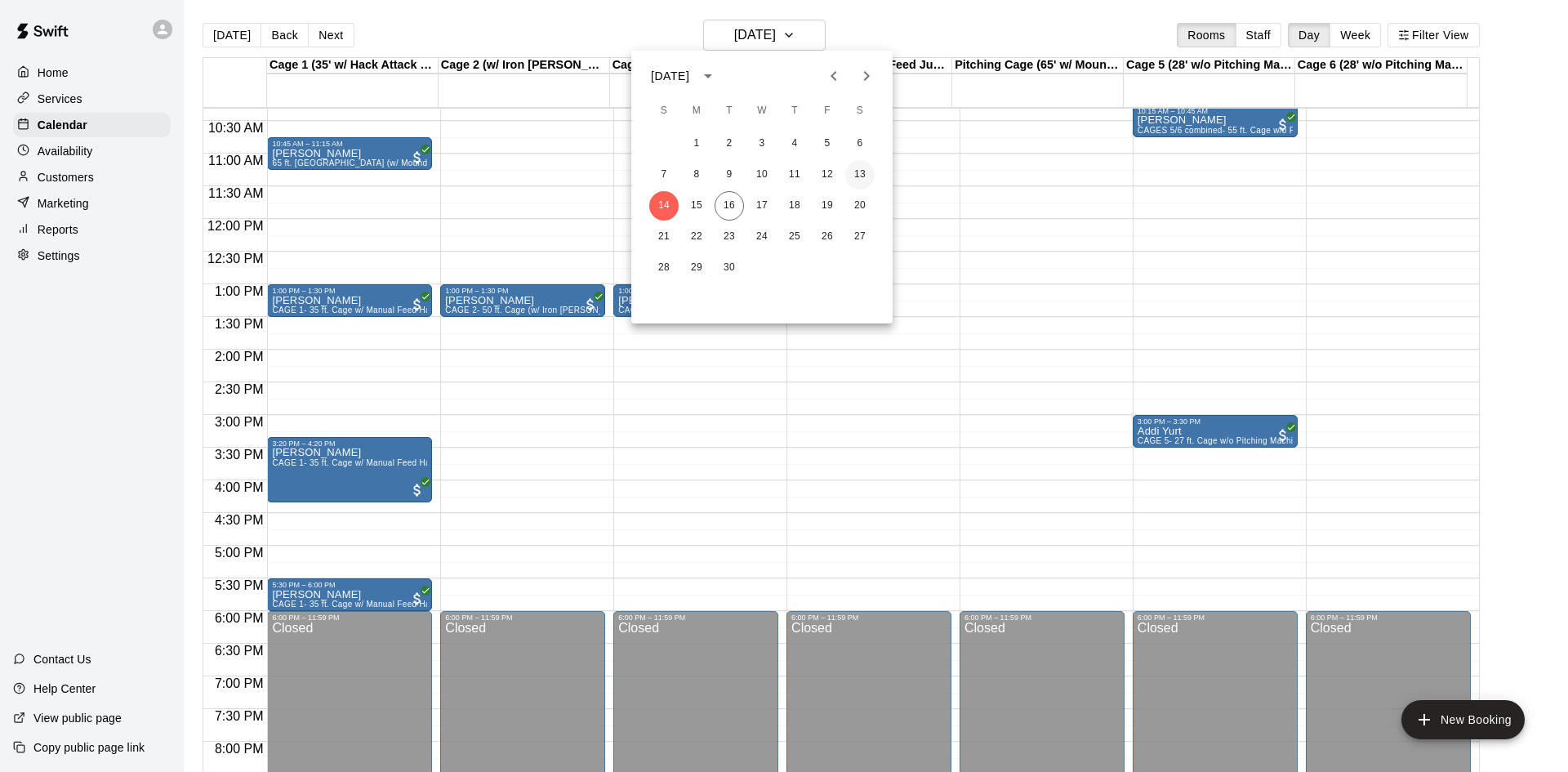
click at [871, 172] on button "13" at bounding box center [859, 174] width 29 height 29
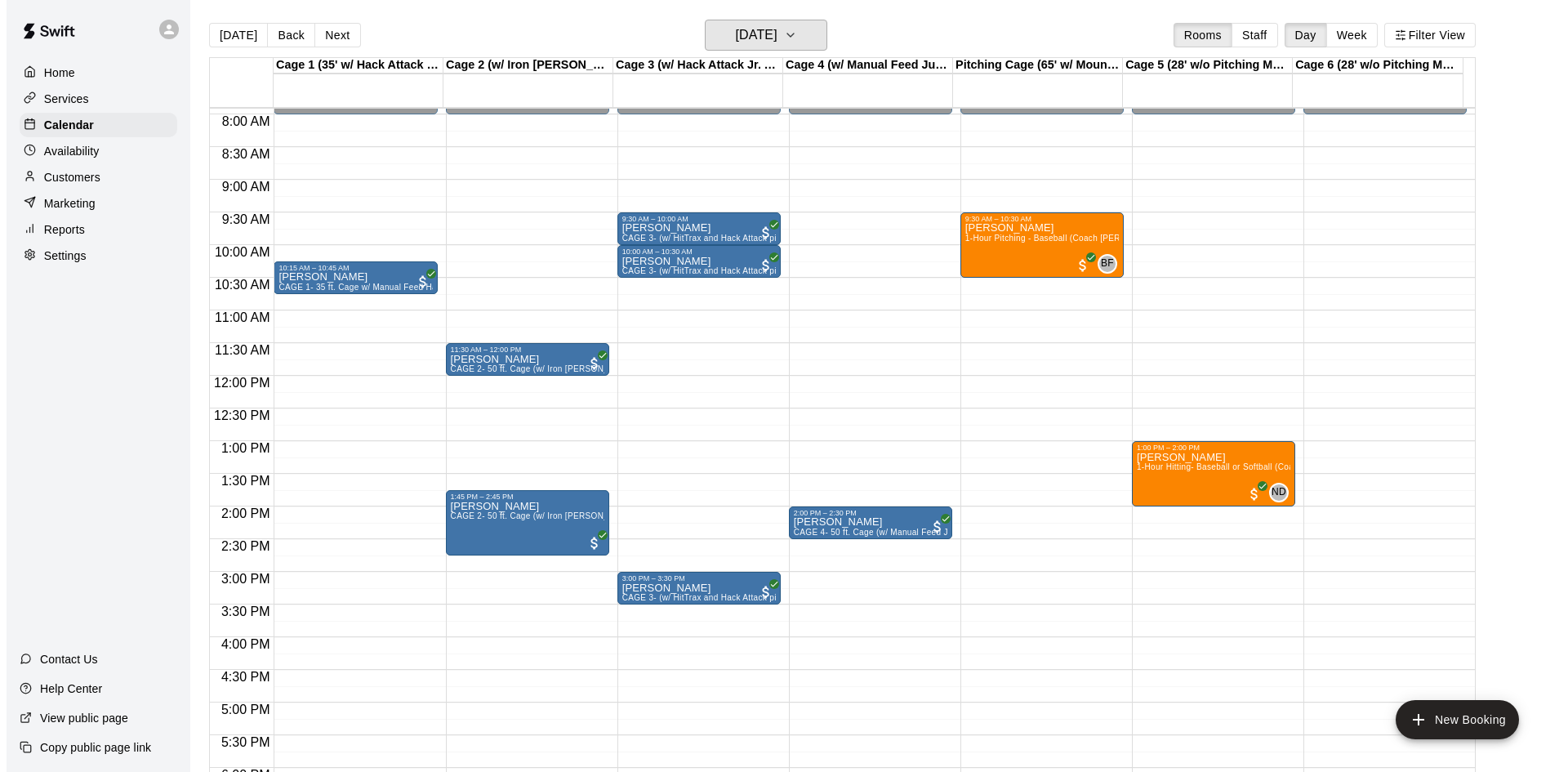
scroll to position [510, 0]
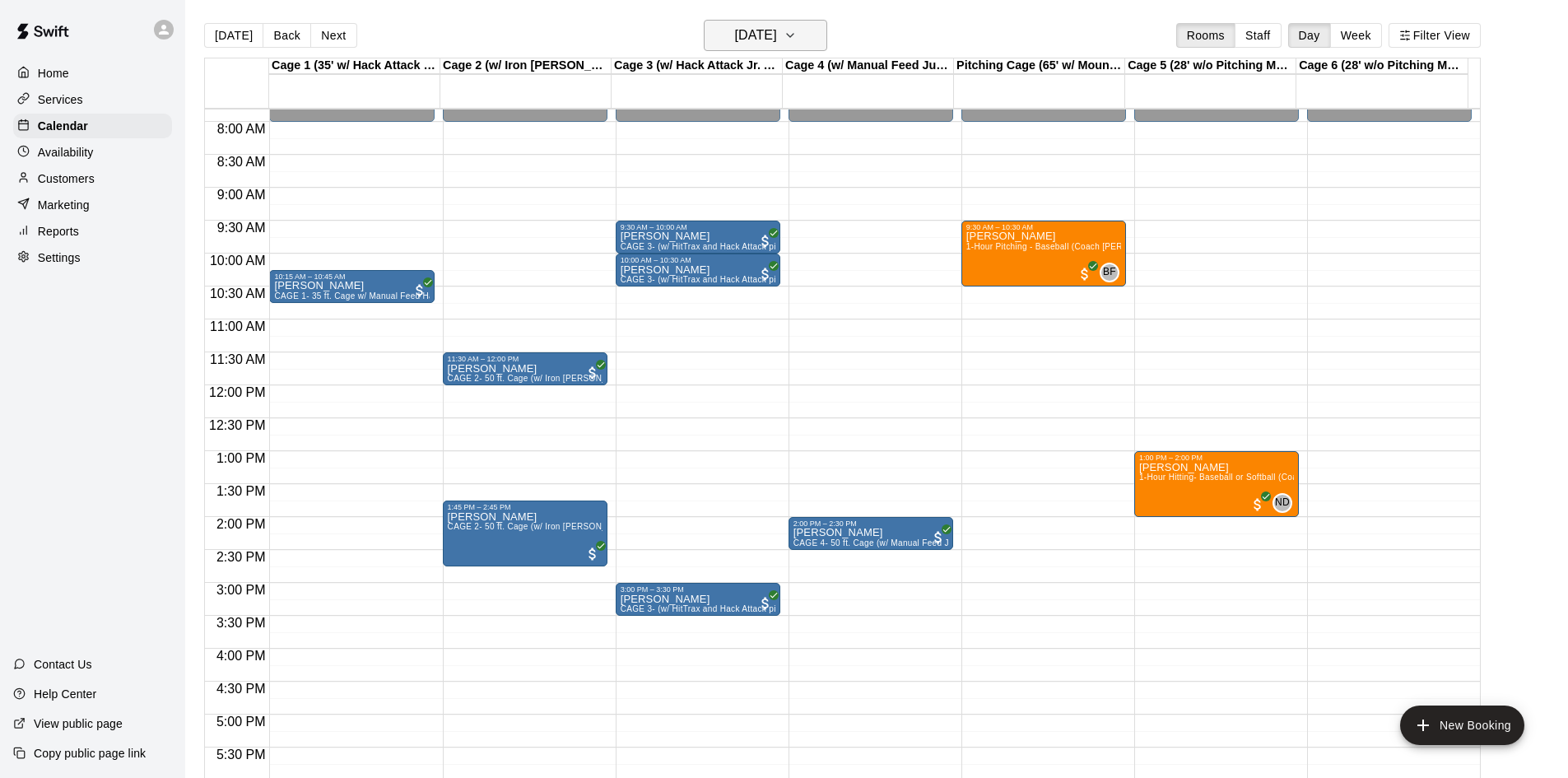
click at [777, 40] on h6 "[DATE]" at bounding box center [756, 36] width 42 height 23
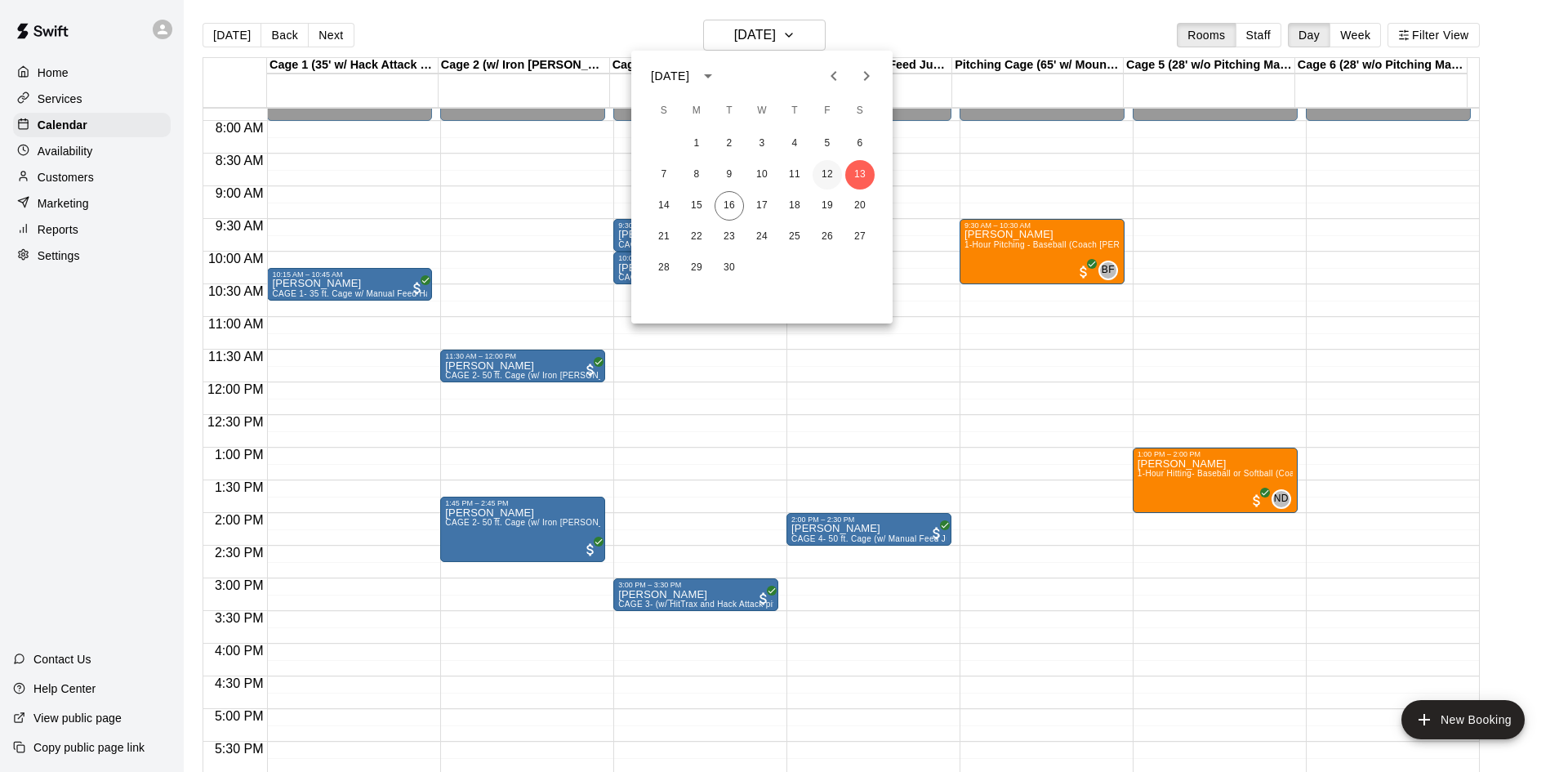
click at [821, 167] on button "12" at bounding box center [826, 174] width 29 height 29
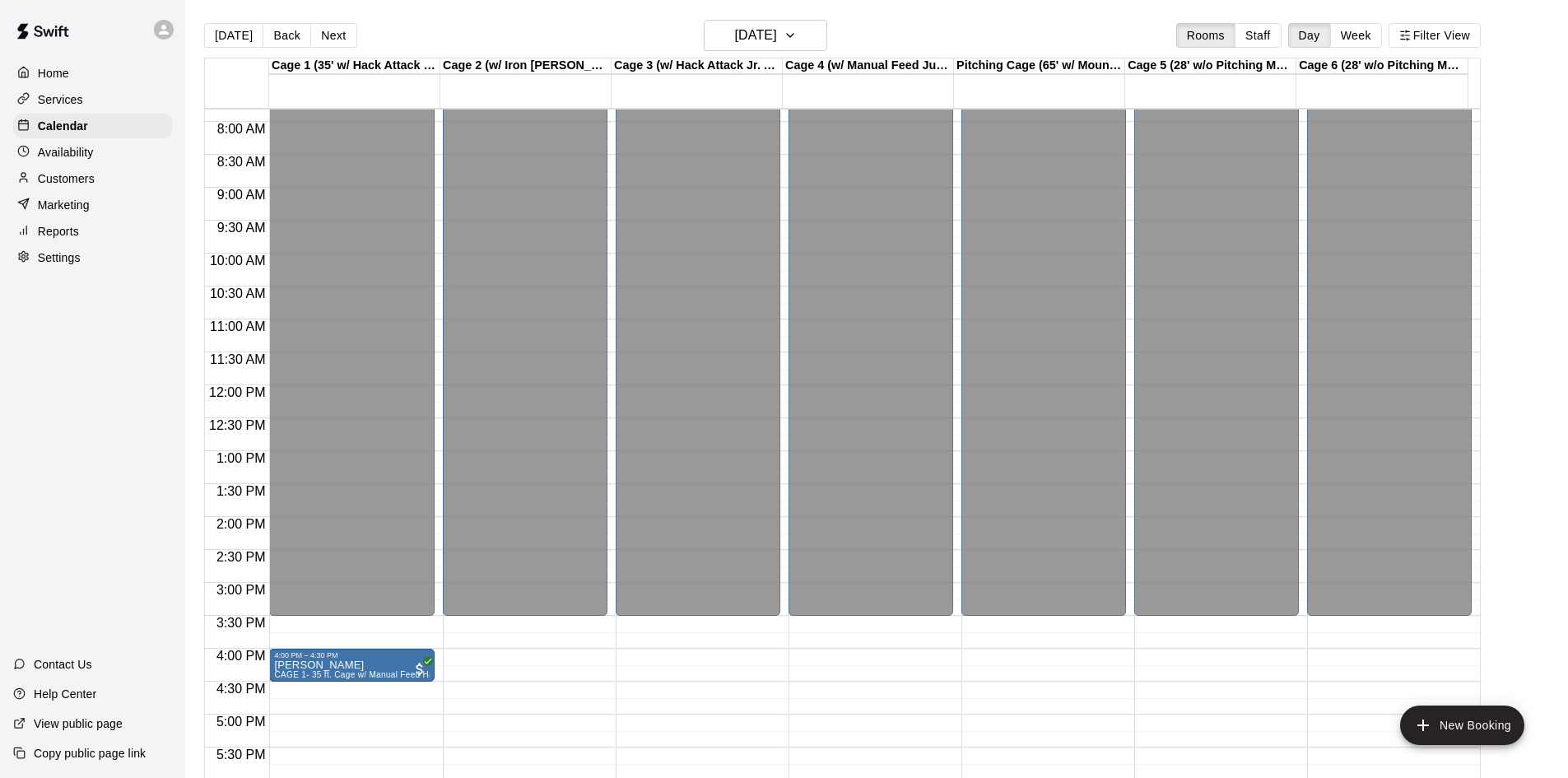
click at [48, 231] on p "Reports" at bounding box center [59, 231] width 41 height 17
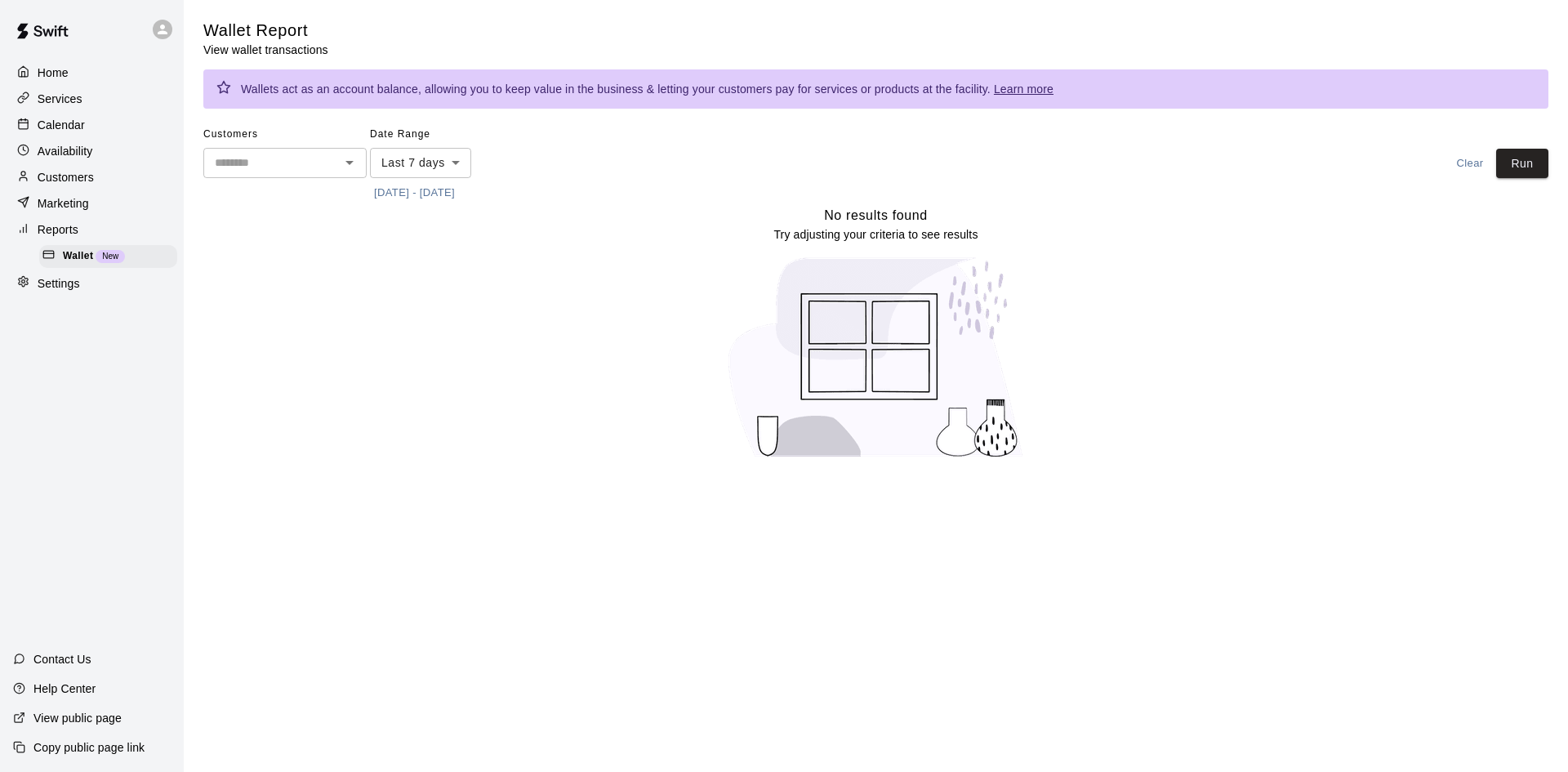
click at [166, 20] on div at bounding box center [162, 29] width 19 height 19
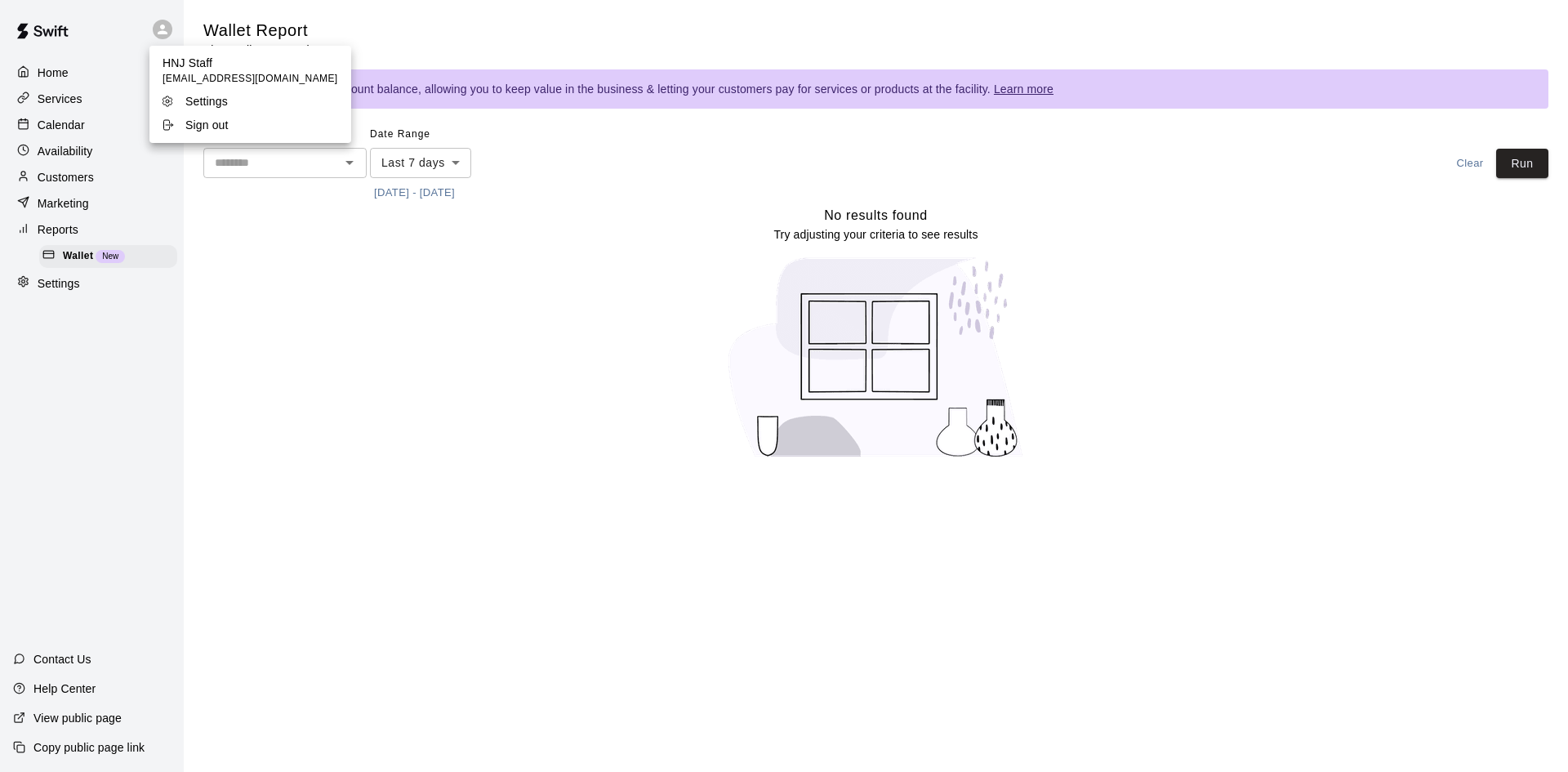
click at [225, 122] on p "Sign out" at bounding box center [206, 125] width 43 height 17
